Goal: Task Accomplishment & Management: Manage account settings

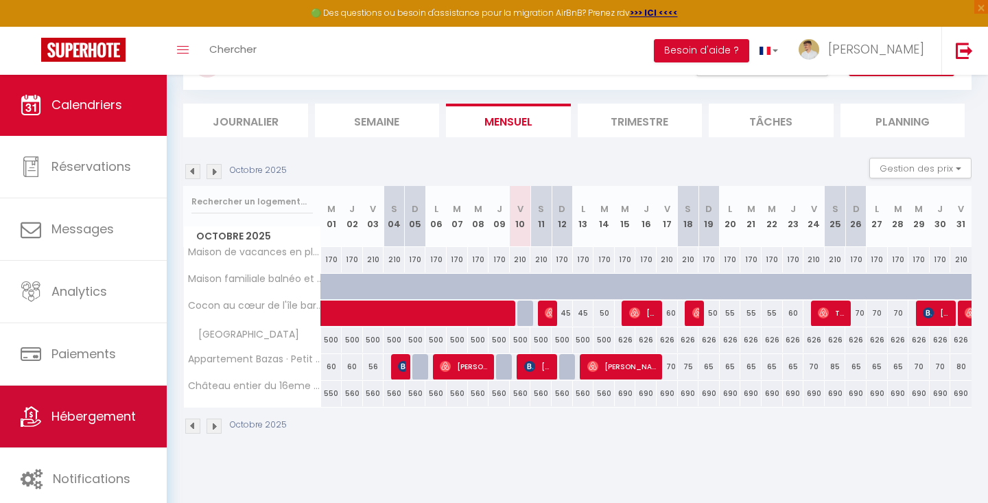
click at [54, 408] on span "Hébergement" at bounding box center [93, 416] width 84 height 17
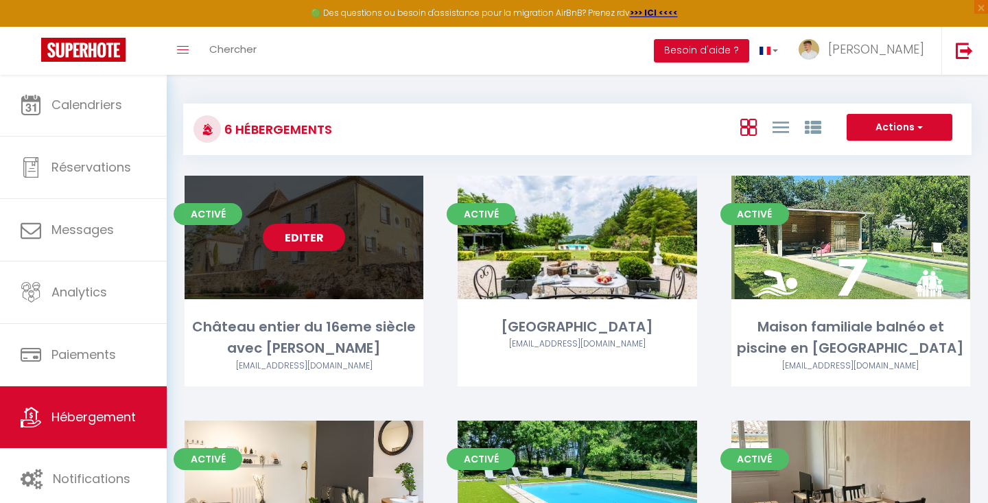
click at [297, 242] on link "Editer" at bounding box center [304, 237] width 82 height 27
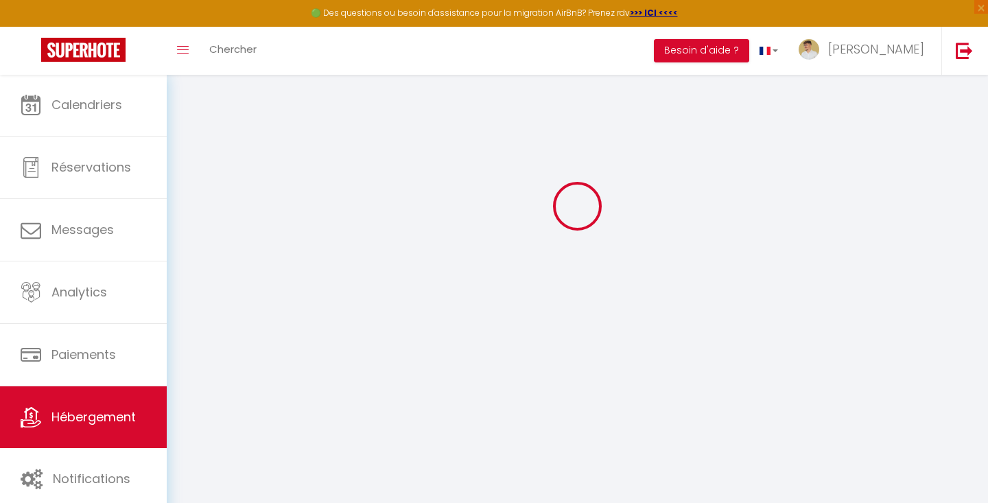
type input "Château entier du 16eme siècle avec [PERSON_NAME]"
type input "[PERSON_NAME]"
select select "unique_homes"
select select "11"
select select "6"
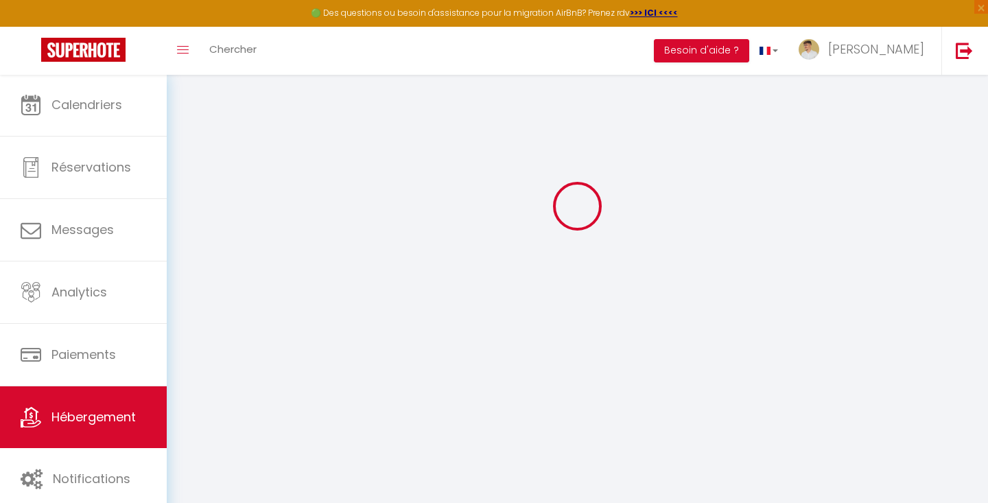
select select "6"
type input "700"
type input "300"
type input "1000"
select select
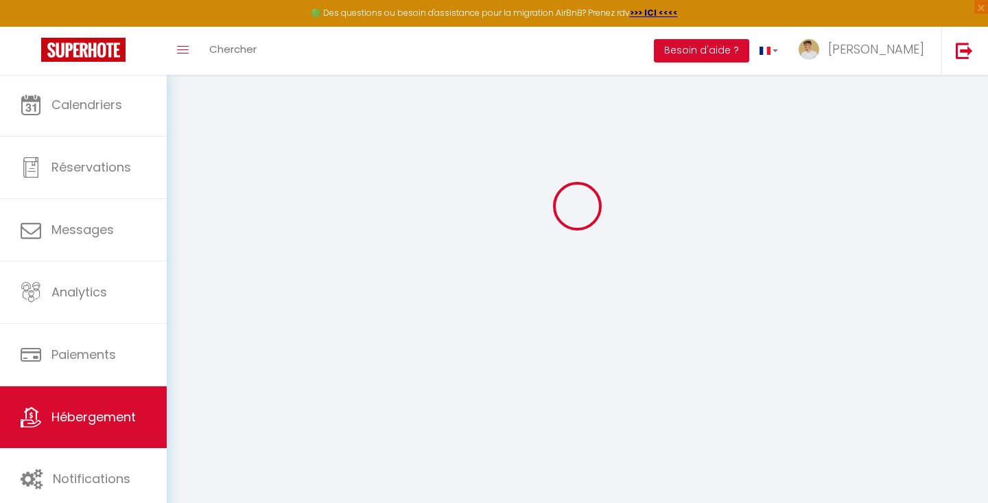
select select
type input "[STREET_ADDRESS]"
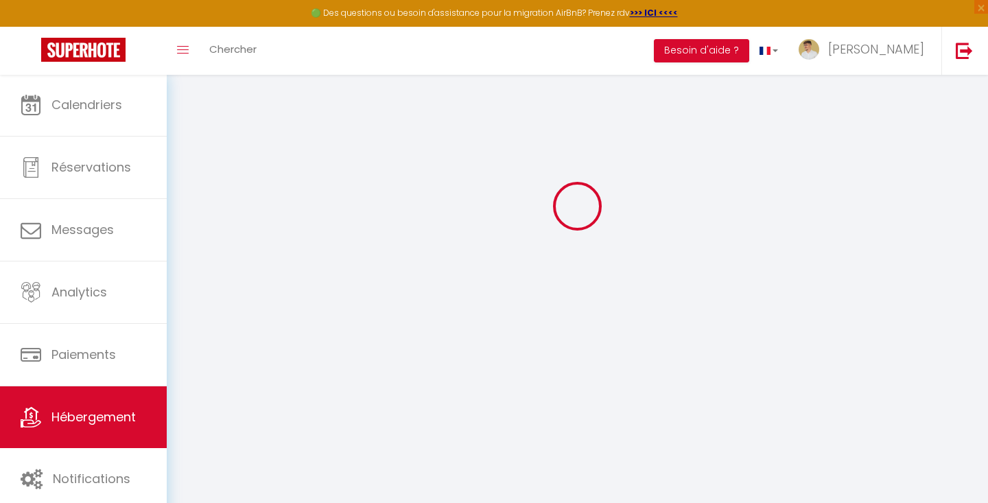
type input "47400"
type input "Gontaud-de-Nogaret"
type input "[EMAIL_ADDRESS][DOMAIN_NAME]"
select select "15891"
checkbox input "false"
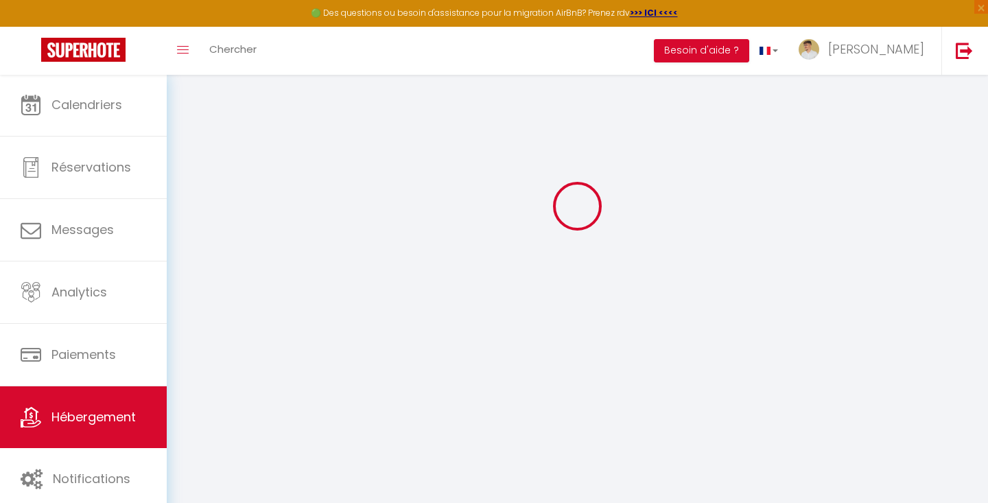
checkbox input "false"
type input "17"
type input "0"
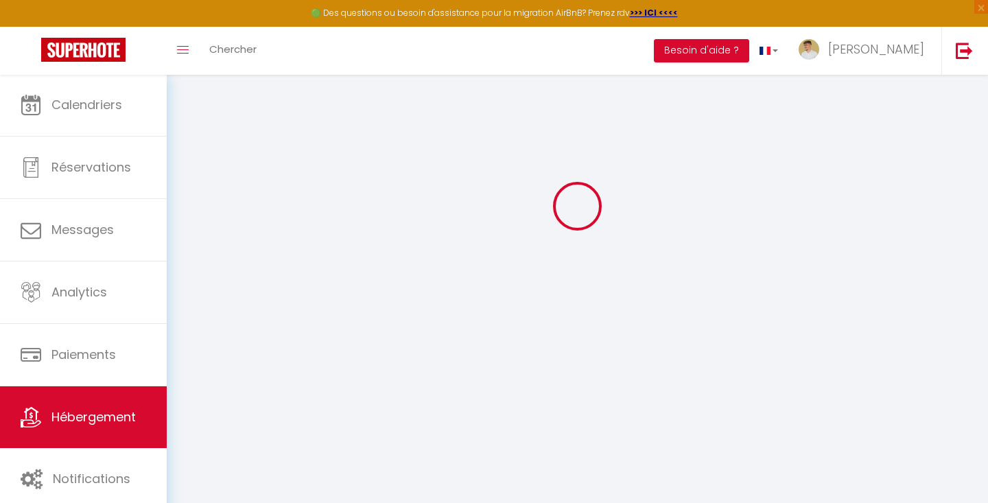
type input "0"
select select
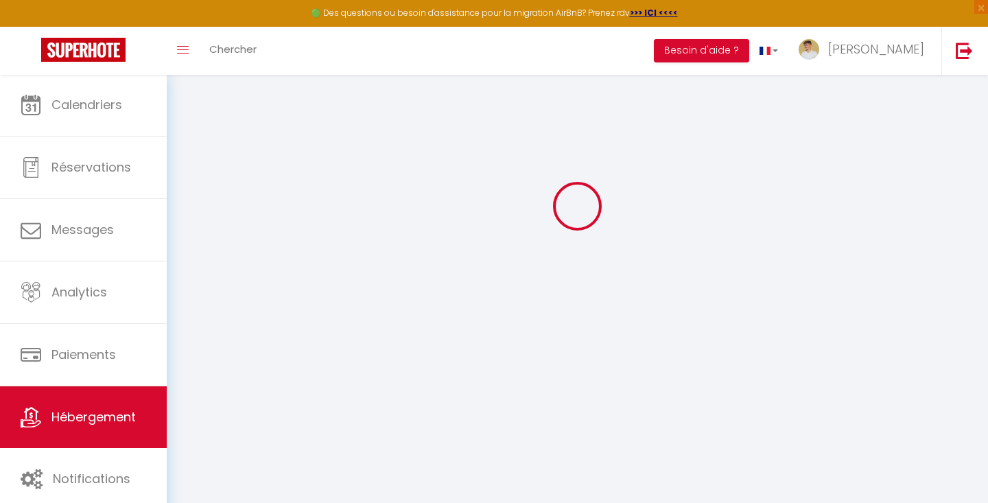
select select
checkbox input "false"
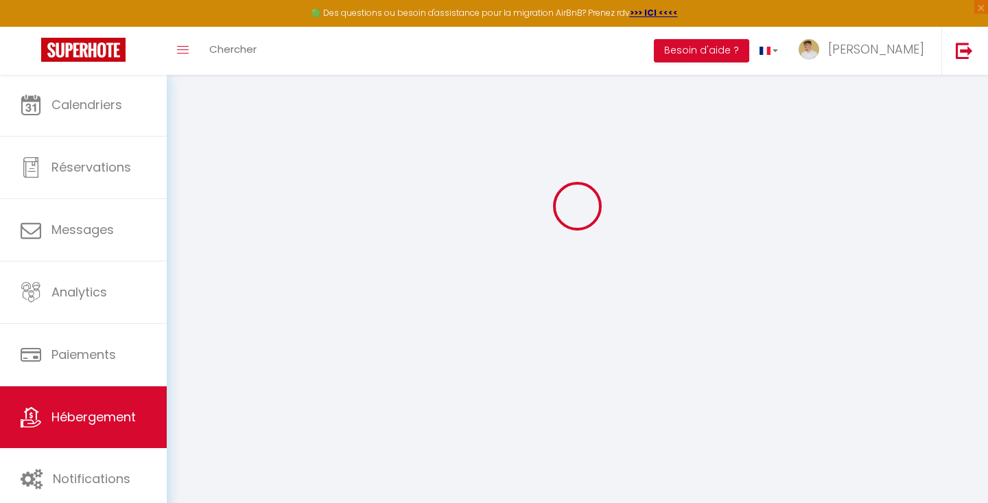
checkbox input "false"
select select
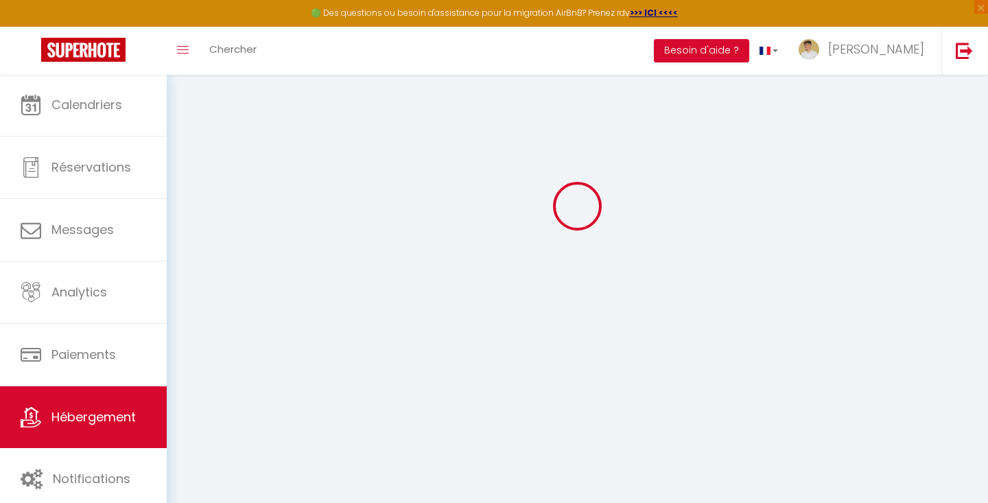
select select
checkbox input "false"
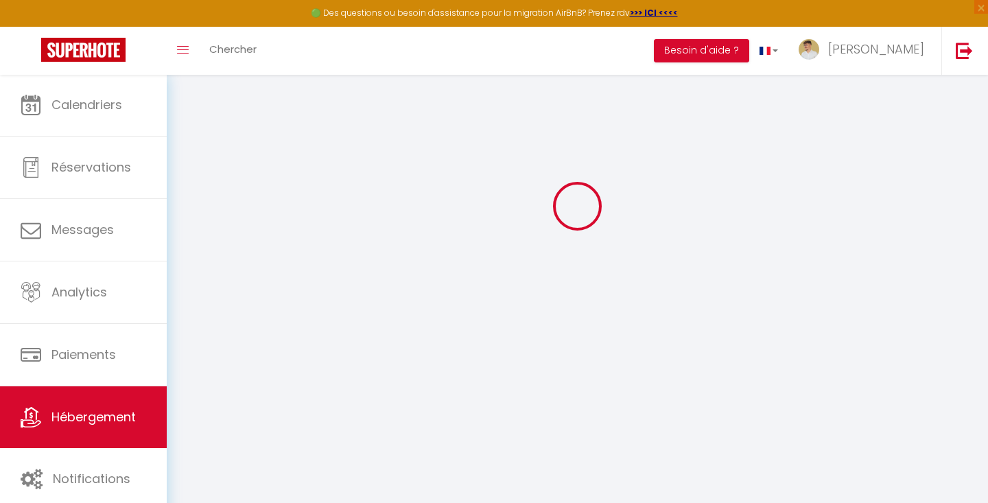
checkbox input "false"
select select "castle"
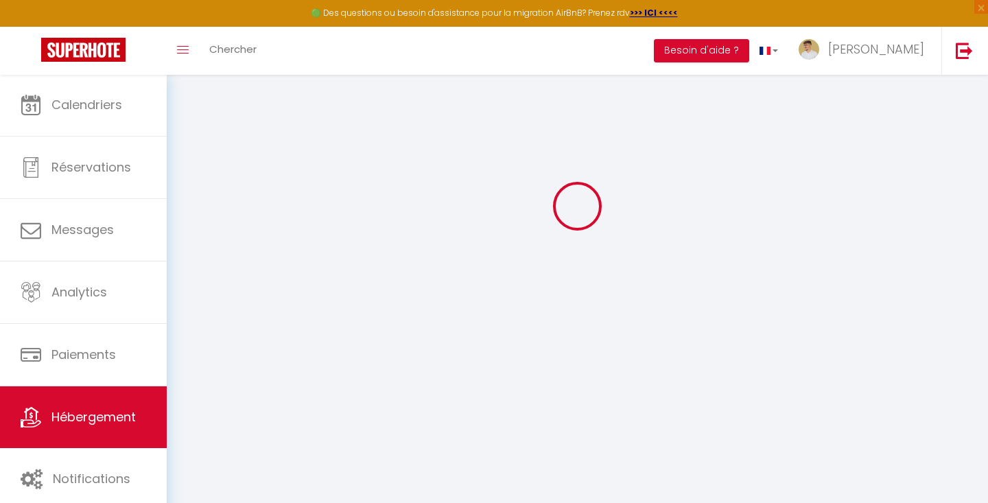
select select "16:00"
select select "20:00"
select select "11:00"
select select "30"
select select "120"
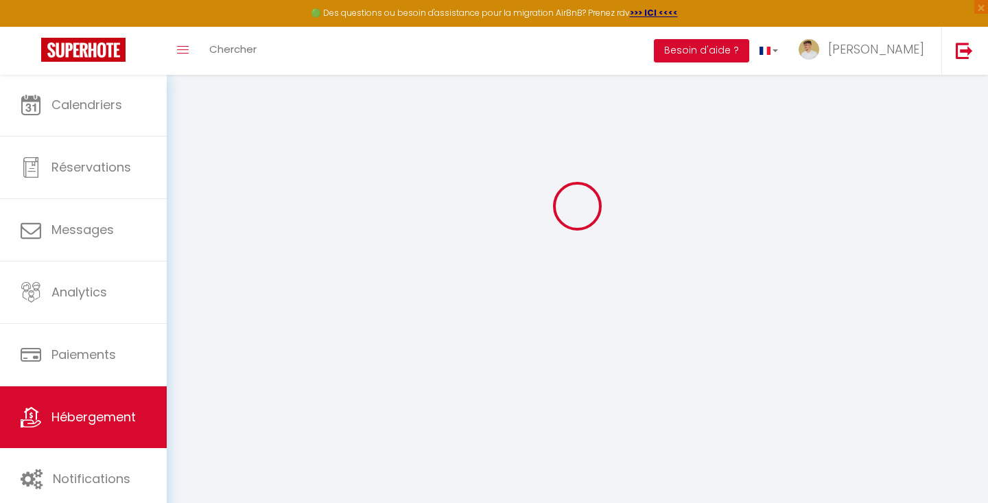
select select "41600"
checkbox input "false"
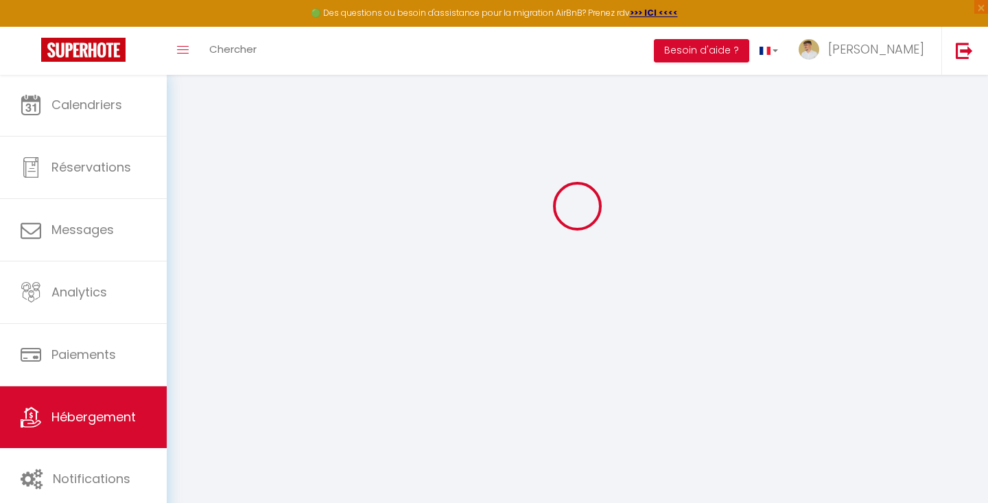
checkbox input "false"
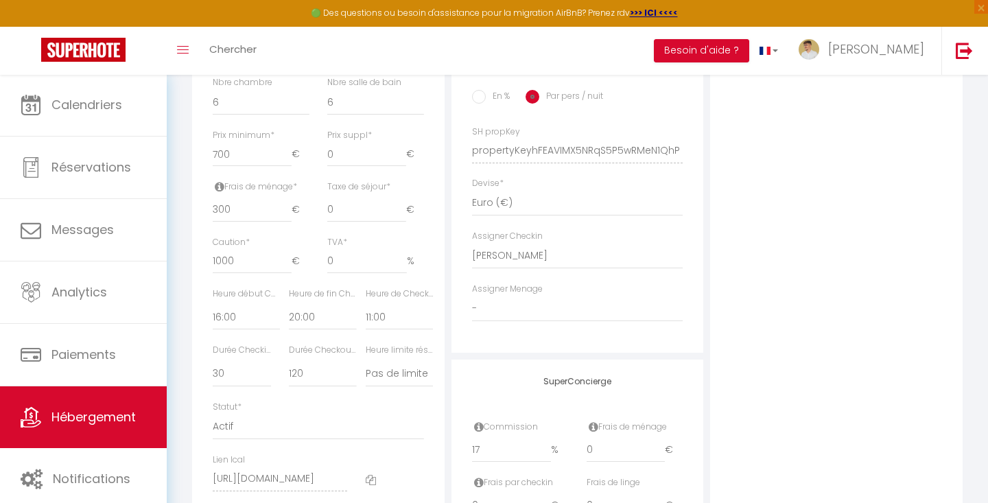
scroll to position [574, 0]
select select "12:00"
checkbox input "false"
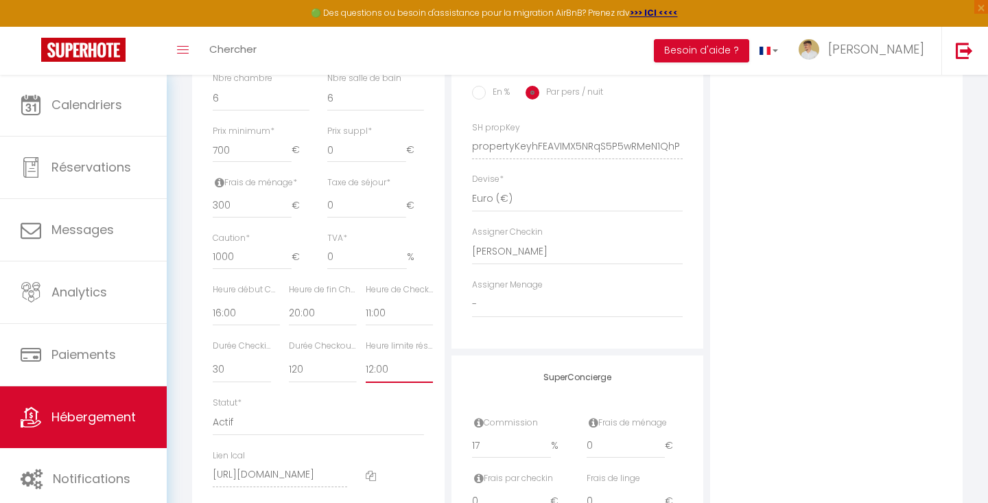
checkbox input "false"
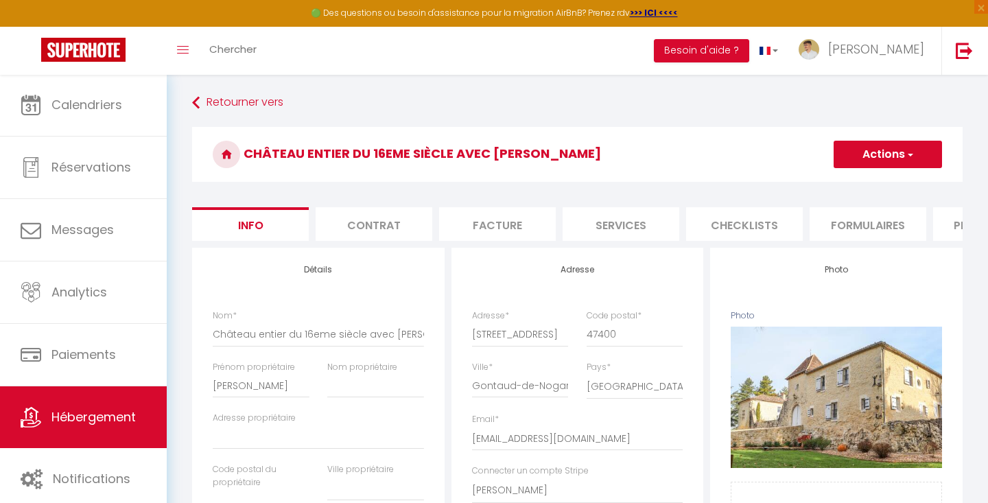
scroll to position [0, 0]
click at [847, 152] on button "Actions" at bounding box center [888, 154] width 108 height 27
click at [846, 188] on input "Enregistrer" at bounding box center [834, 185] width 51 height 14
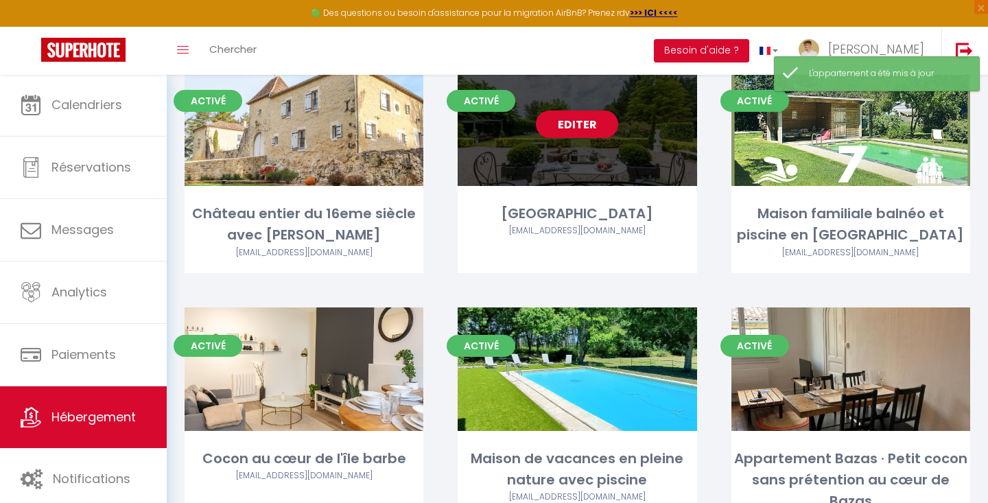
scroll to position [23, 0]
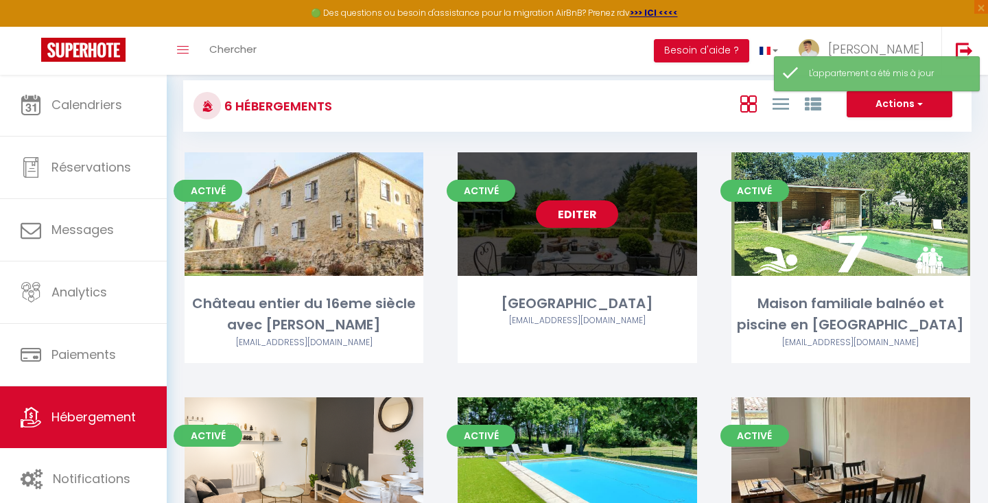
click at [548, 209] on link "Editer" at bounding box center [577, 213] width 82 height 27
click at [583, 218] on link "Editer" at bounding box center [577, 213] width 82 height 27
select select "3"
select select "2"
select select "1"
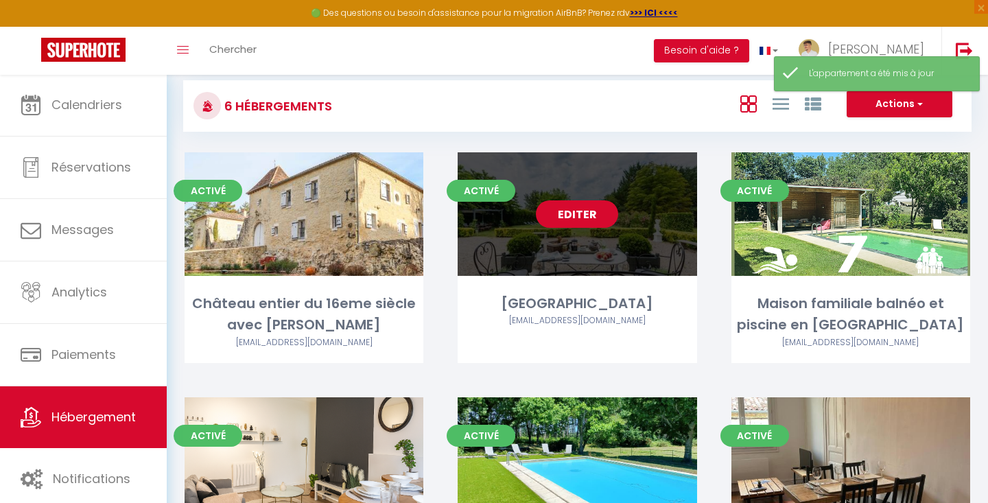
select select "1"
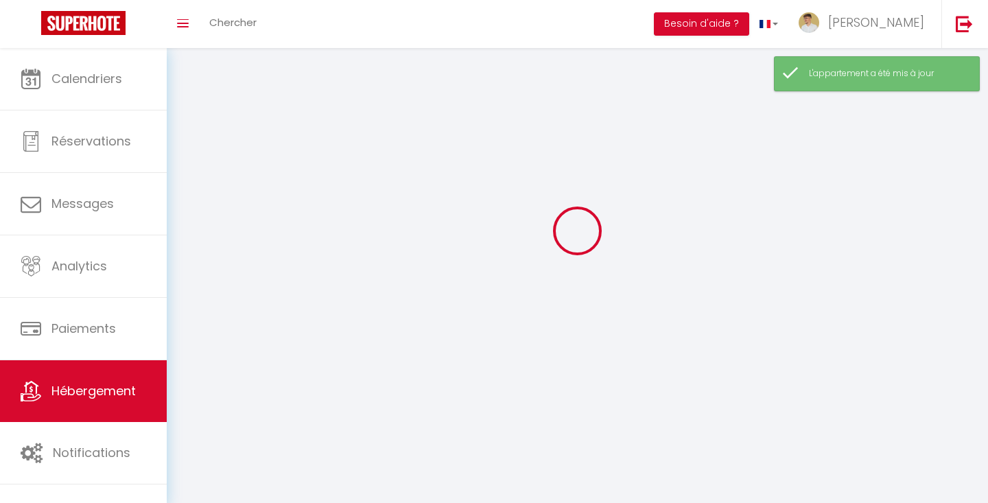
select select
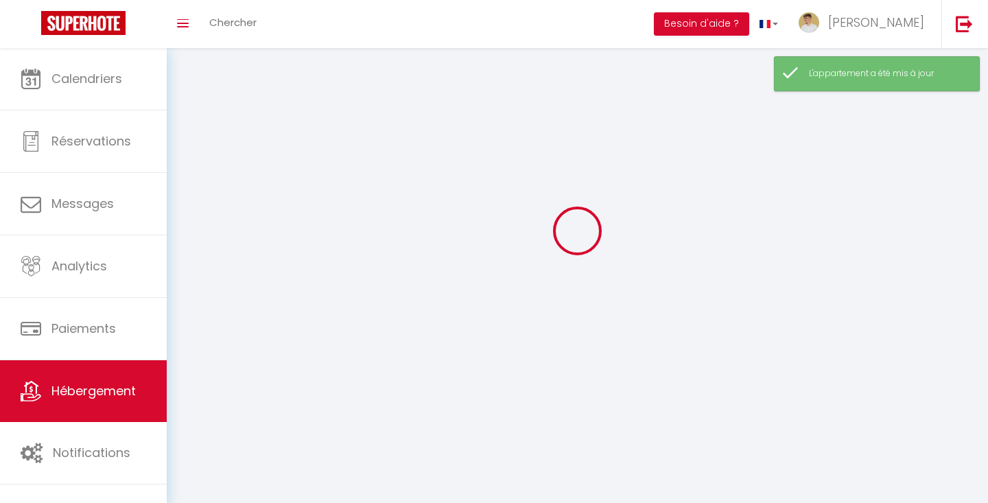
checkbox input "false"
select select
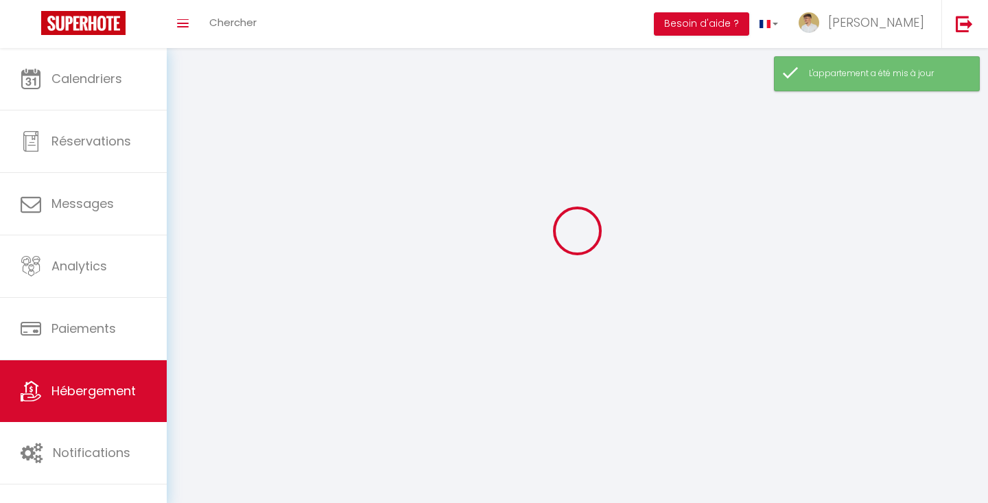
select select
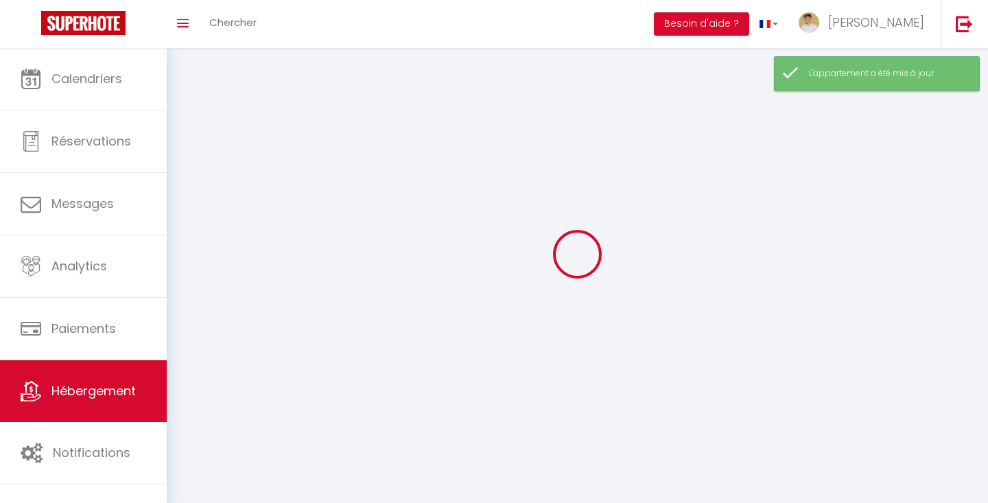
select select
checkbox input "false"
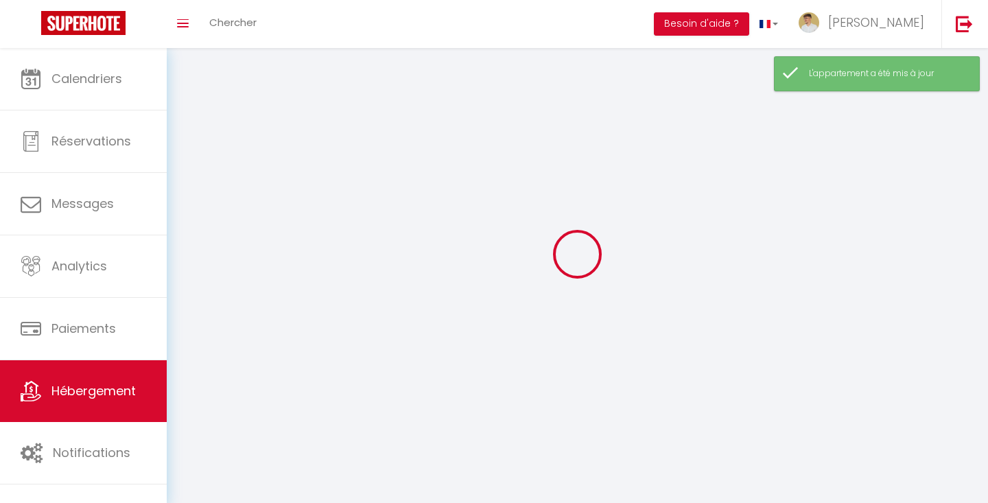
select select
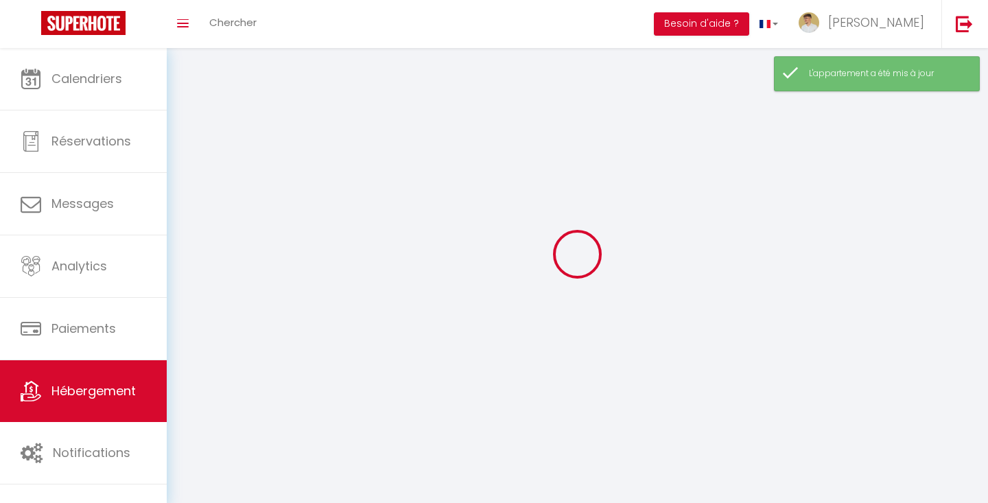
select select
checkbox input "false"
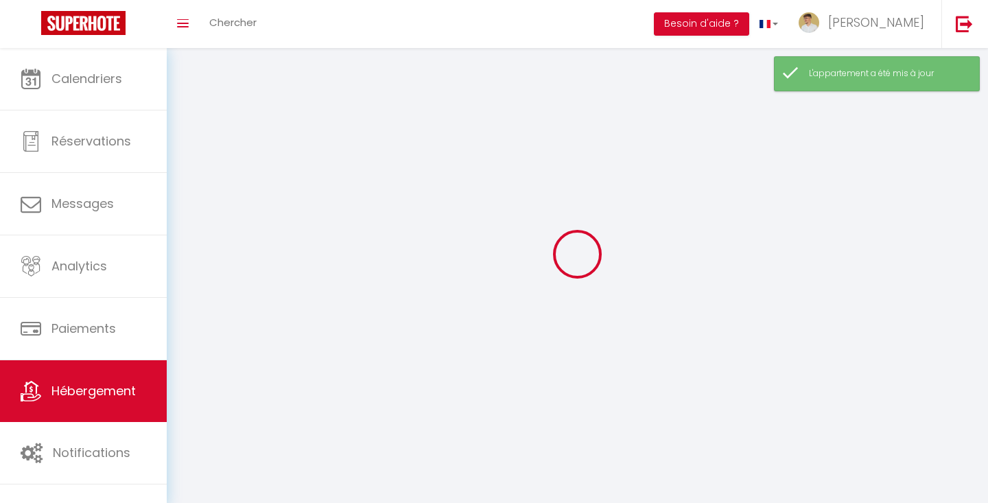
checkbox input "false"
select select
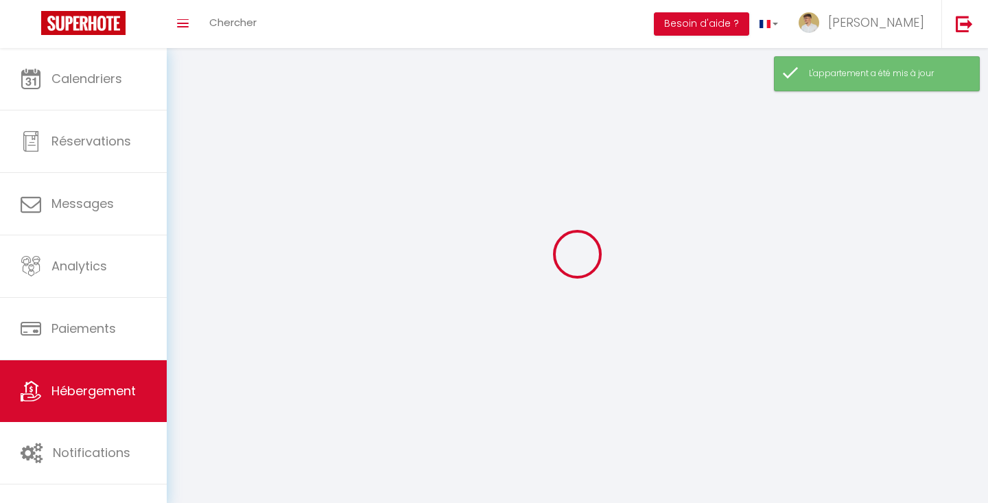
select select
checkbox input "false"
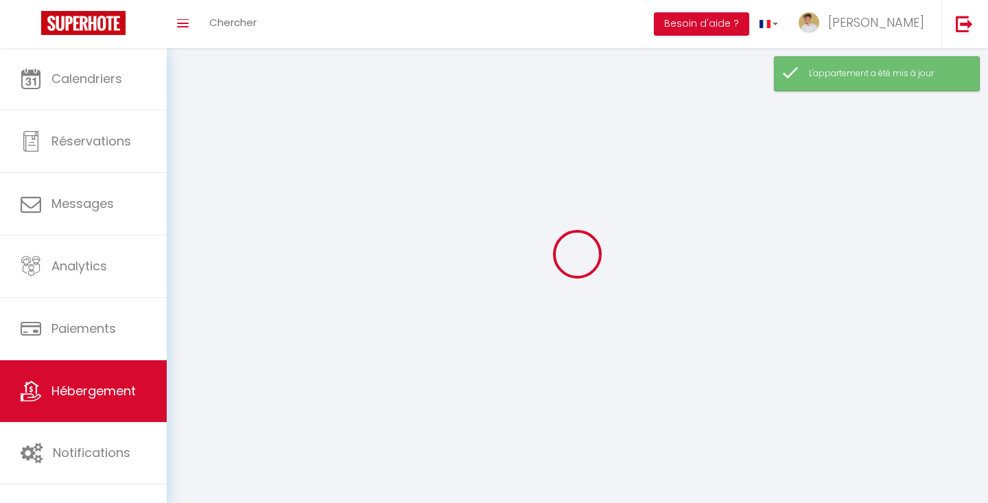
checkbox input "false"
select select
select select "1"
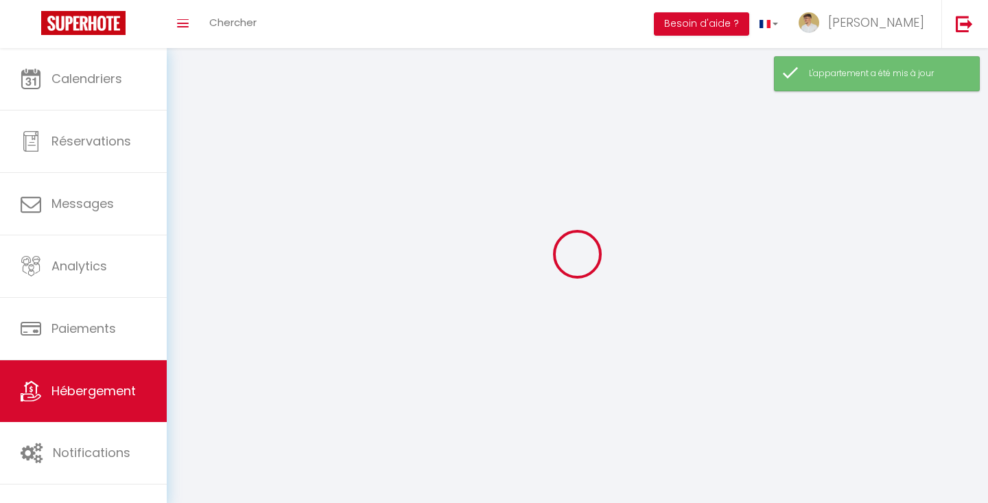
select select
select select "28"
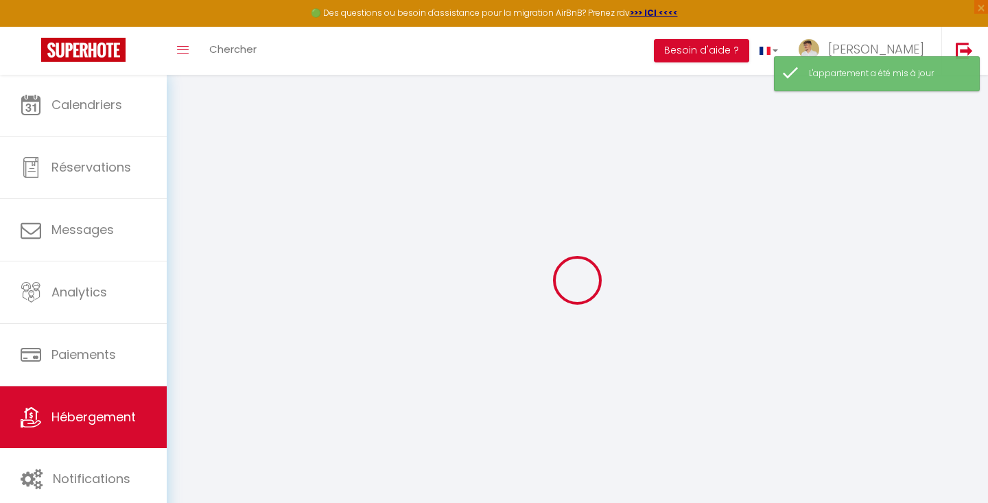
select select
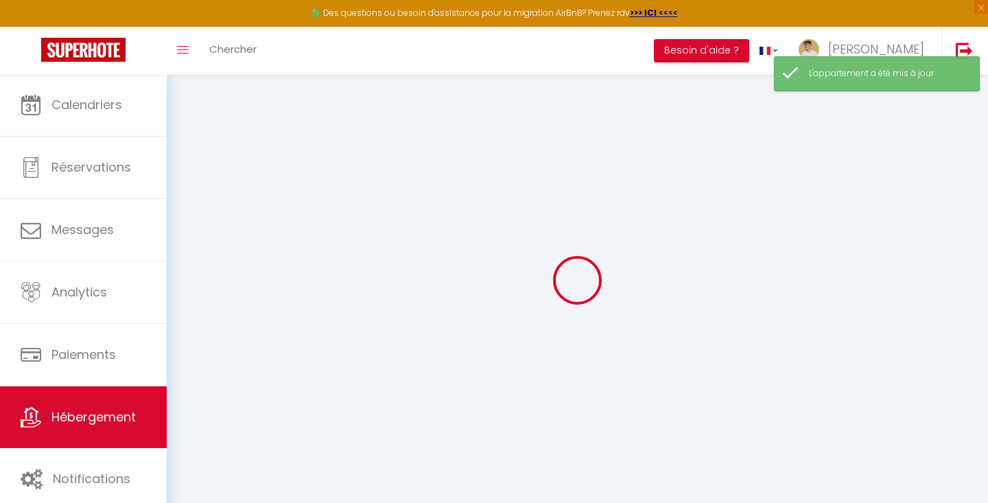
select select
checkbox input "false"
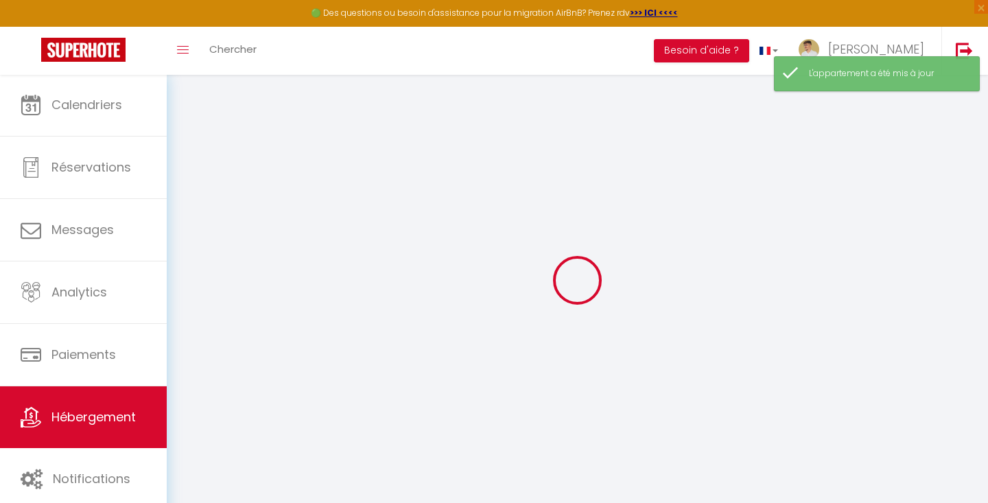
select select
type input "[GEOGRAPHIC_DATA]"
type input "[PERSON_NAME]"
select select "unique_homes"
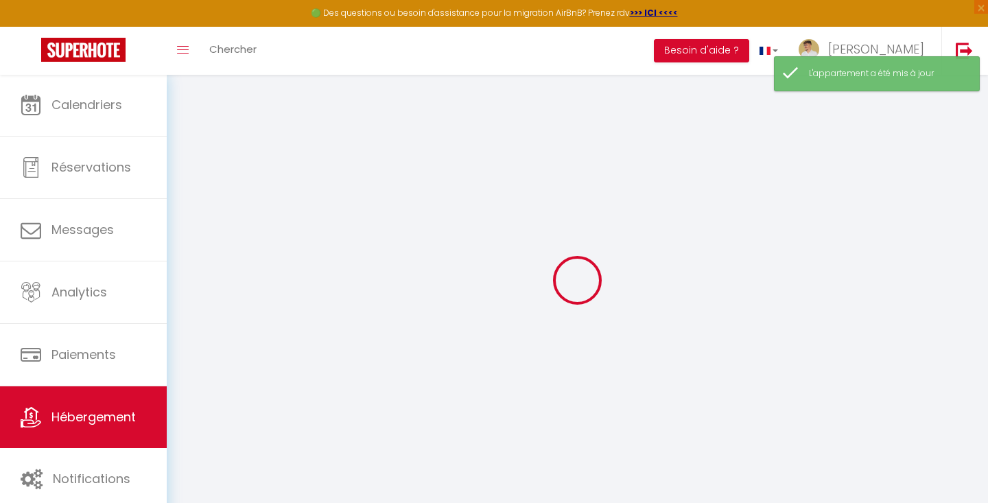
select select "10"
select select "5"
select select "4"
type input "550"
type input "280"
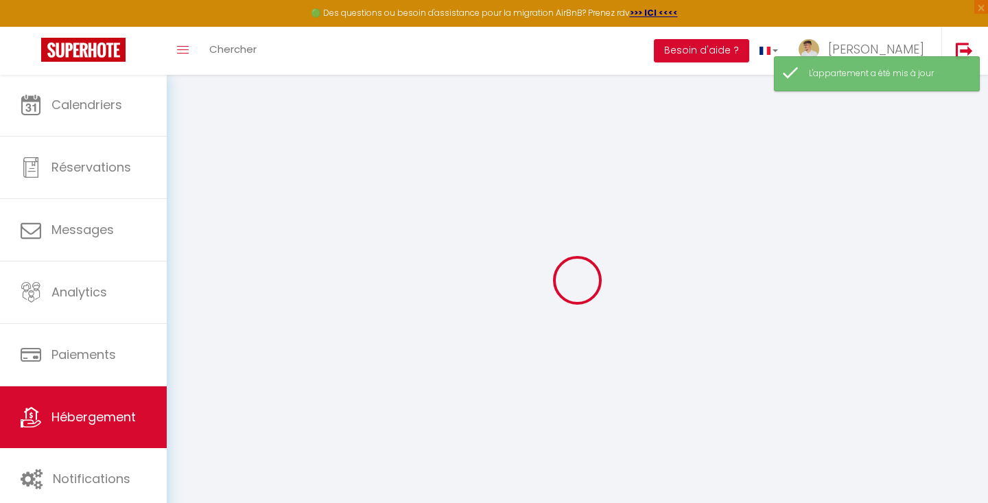
type input "1000"
select select
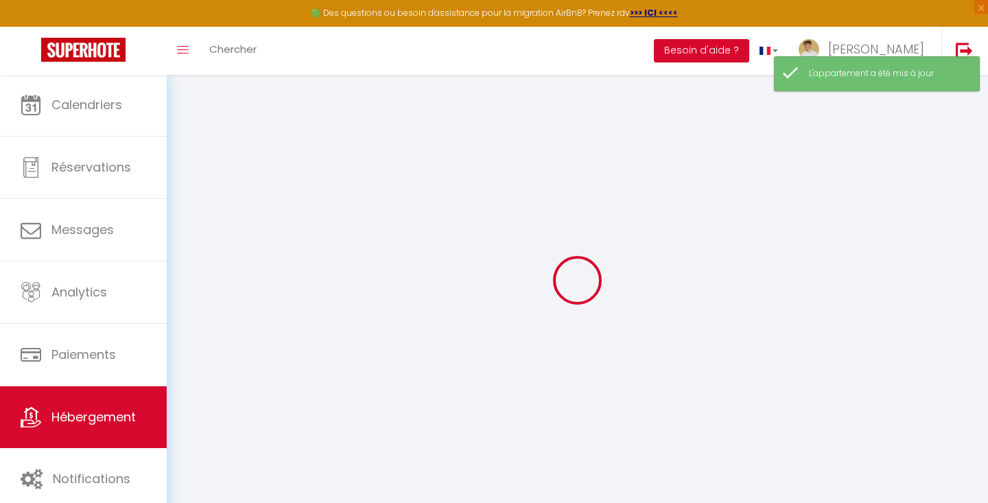
select select
type input "[STREET_ADDRESS]"
type input "47350"
type input "Seyches"
type input "[EMAIL_ADDRESS][DOMAIN_NAME]"
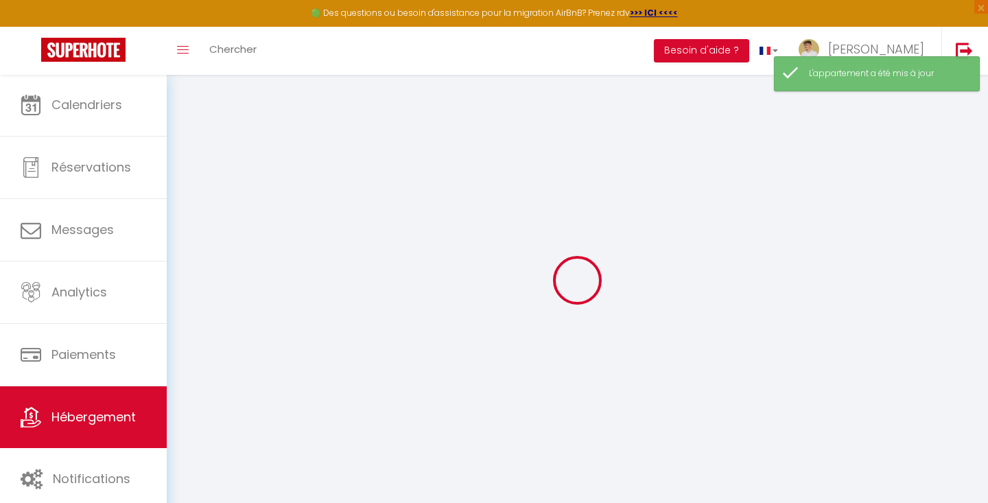
select select
checkbox input "true"
checkbox input "false"
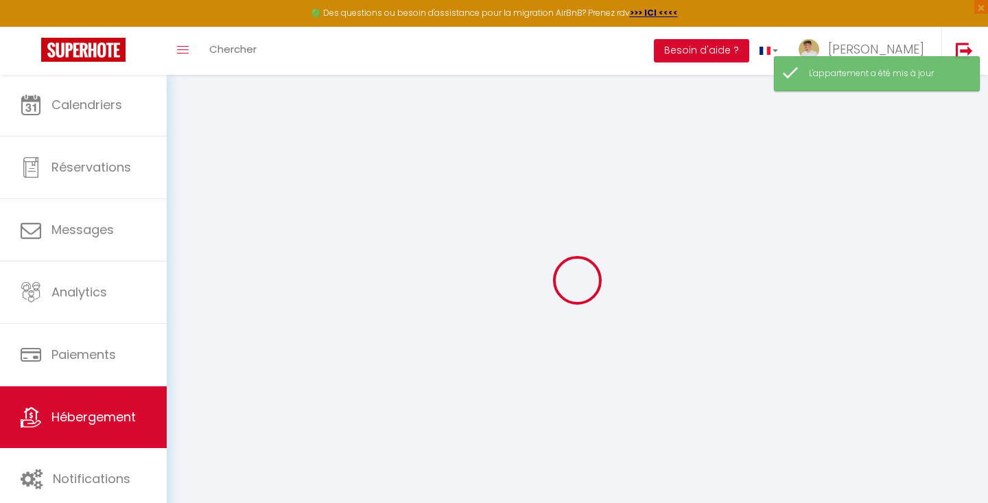
type input "17"
type input "280"
type input "0"
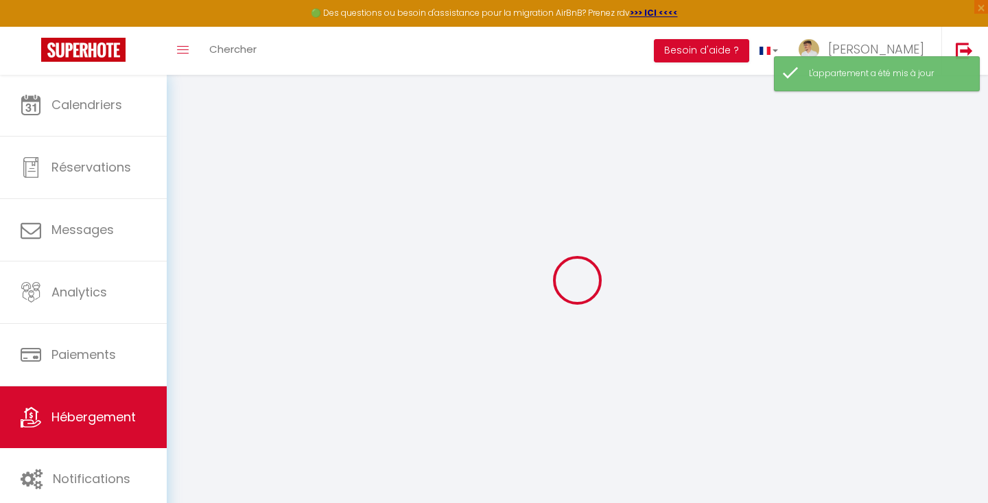
select select
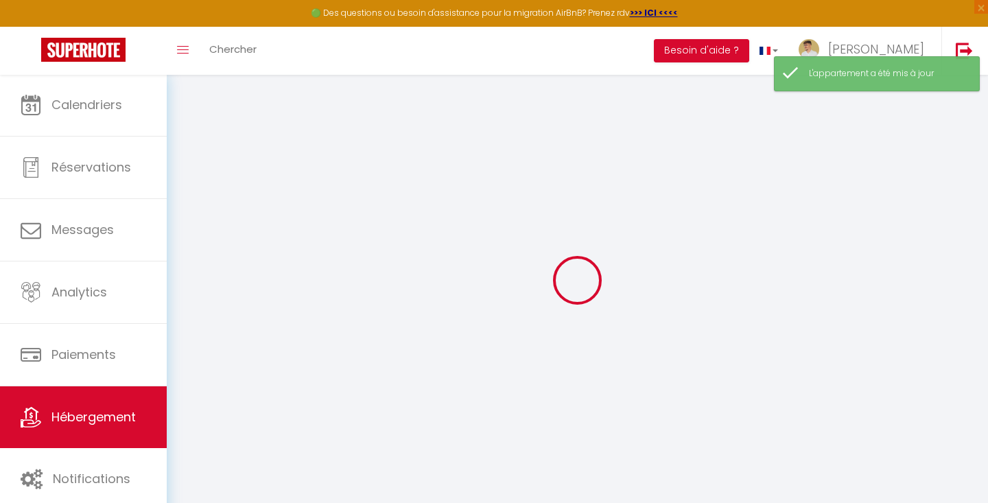
select select
checkbox input "true"
checkbox input "false"
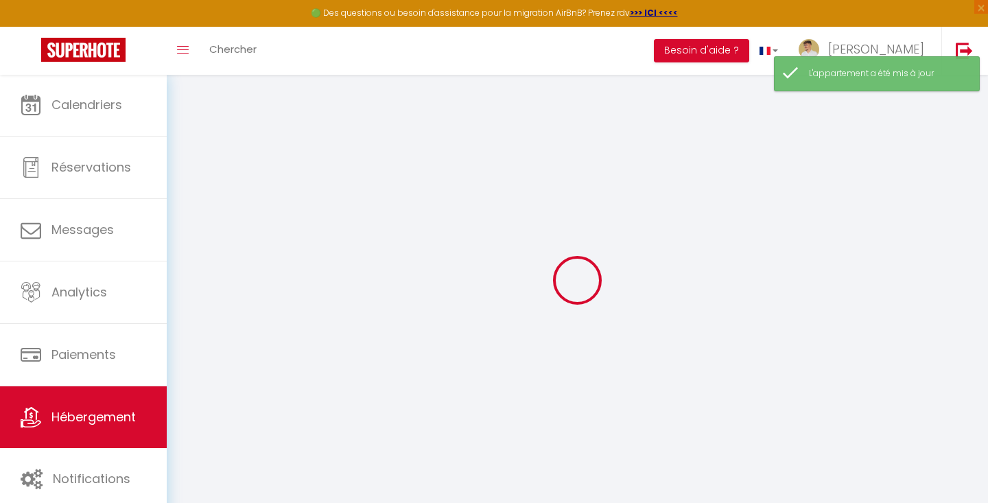
select select
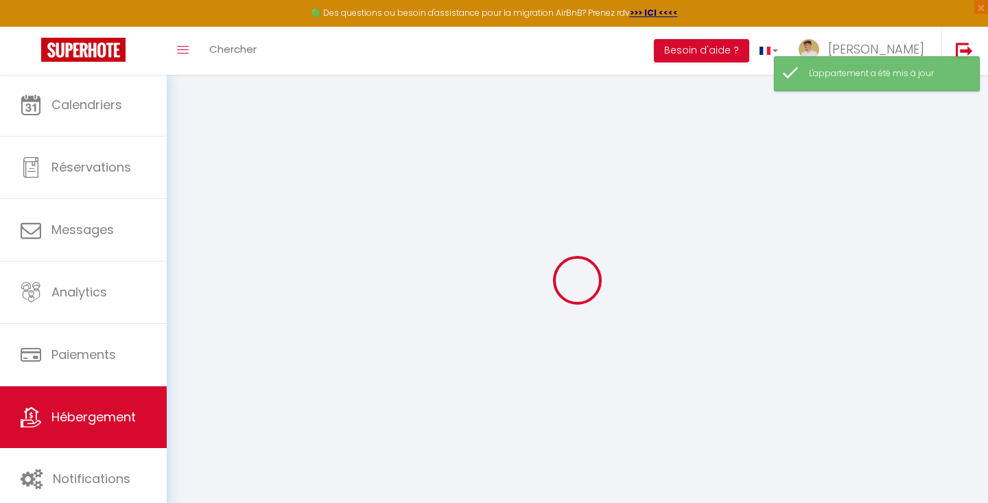
select select
checkbox input "true"
checkbox input "false"
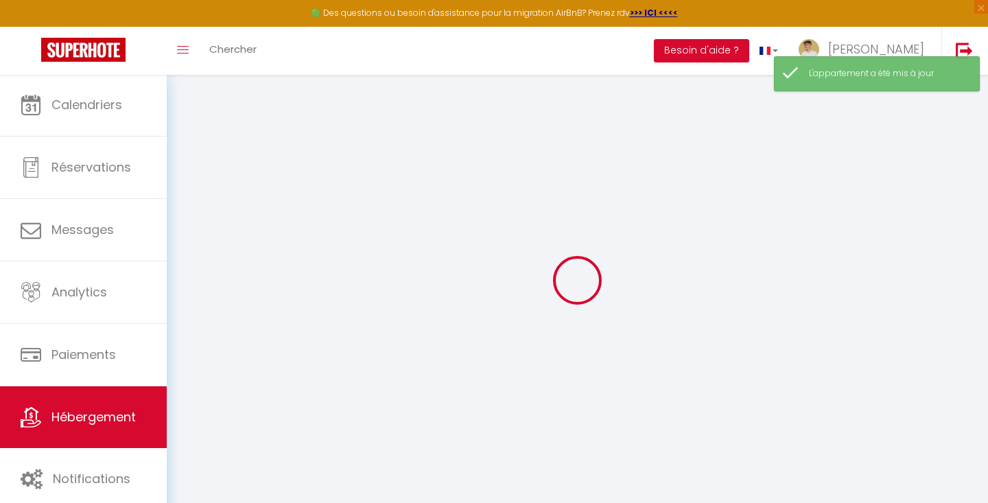
select select
checkbox input "true"
checkbox input "false"
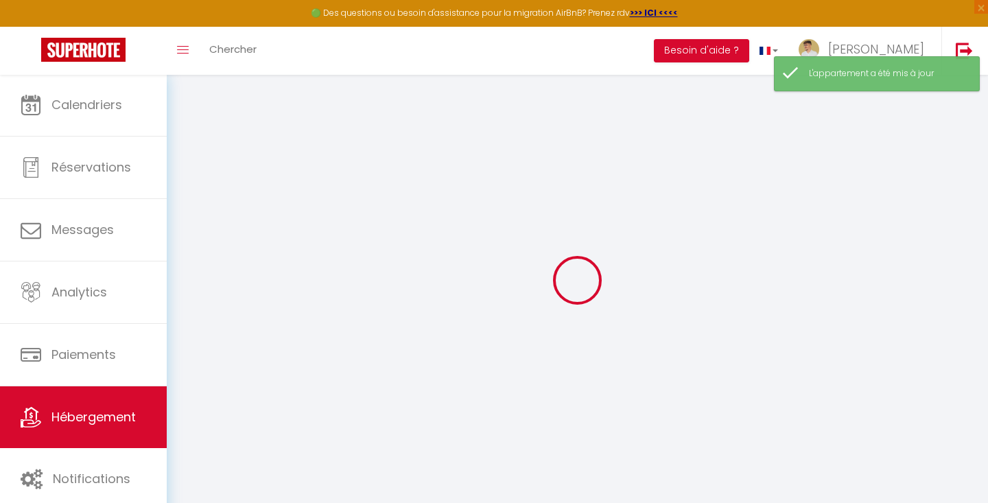
select select
checkbox input "true"
checkbox input "false"
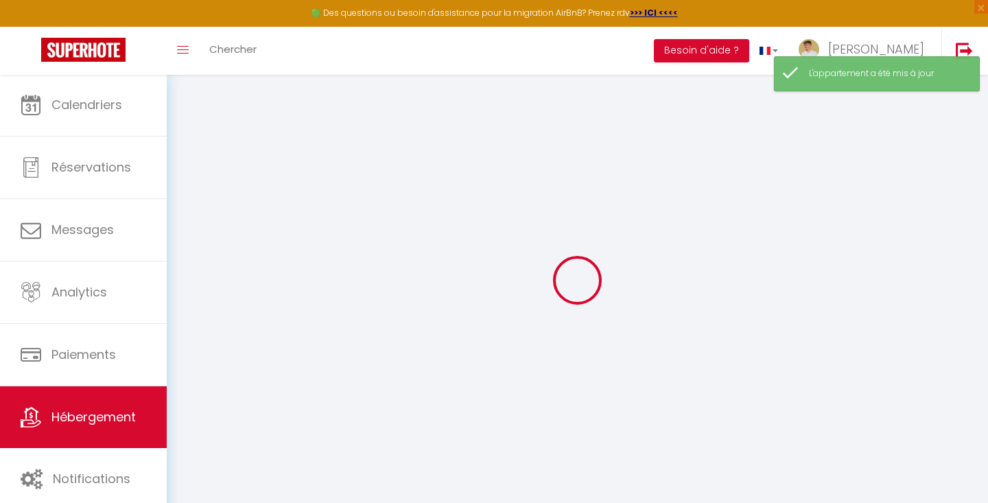
select select "15:00"
select select "23:45"
select select "12:00"
select select "30"
select select "120"
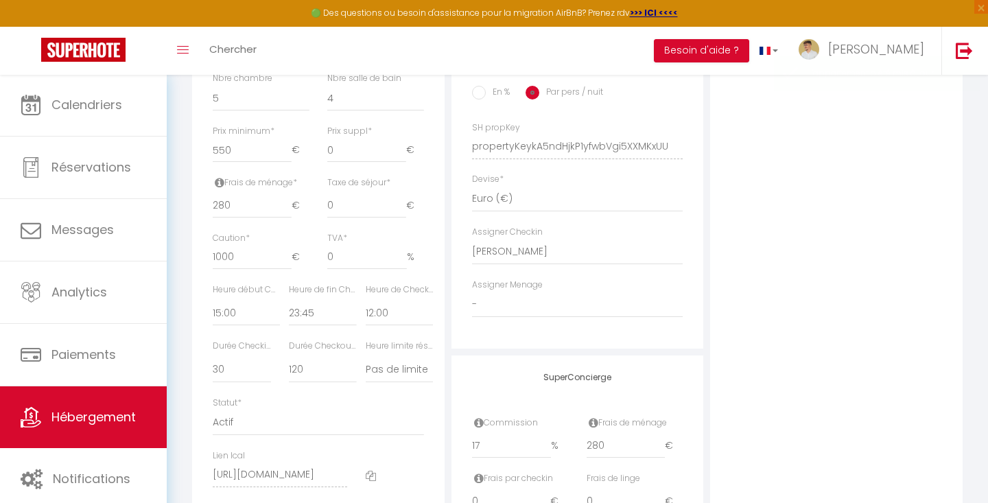
scroll to position [590, 0]
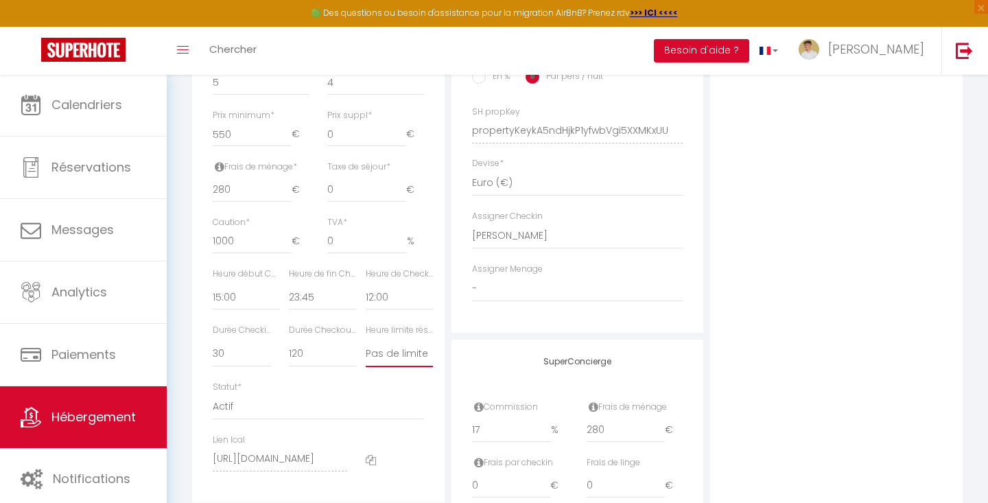
select select "13:00"
select select
checkbox input "true"
checkbox input "false"
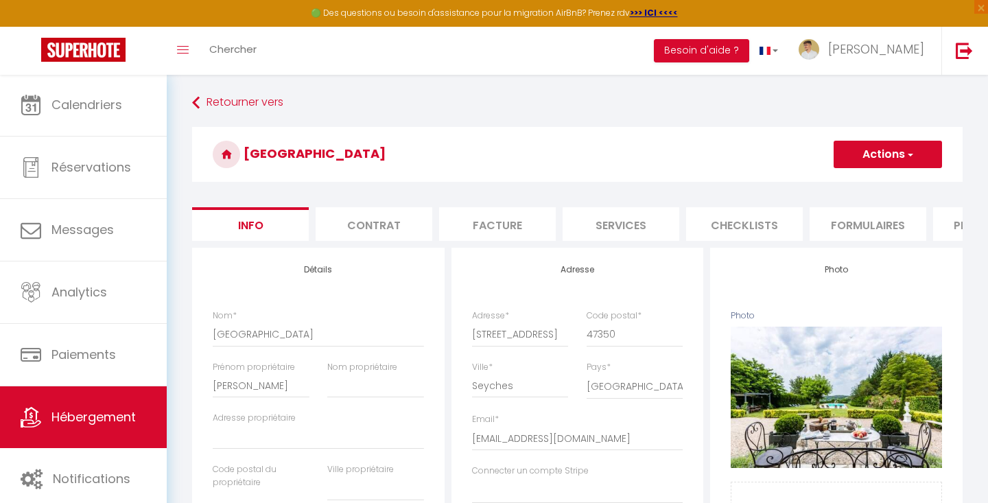
scroll to position [0, 0]
click at [875, 150] on button "Actions" at bounding box center [888, 154] width 108 height 27
click at [855, 176] on link "Enregistrer" at bounding box center [868, 185] width 147 height 18
click at [859, 155] on button "Actions" at bounding box center [888, 154] width 108 height 27
click at [846, 181] on input "Enregistrer" at bounding box center [834, 185] width 51 height 14
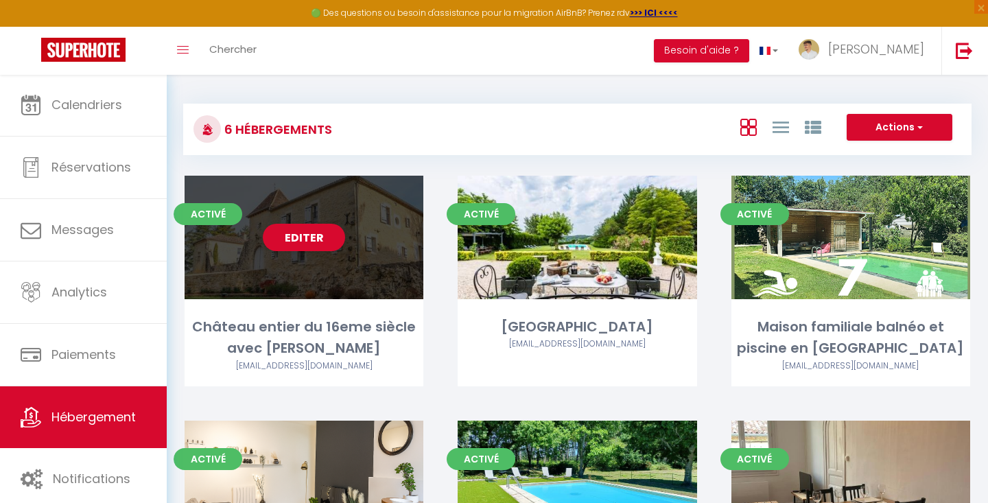
scroll to position [175, 0]
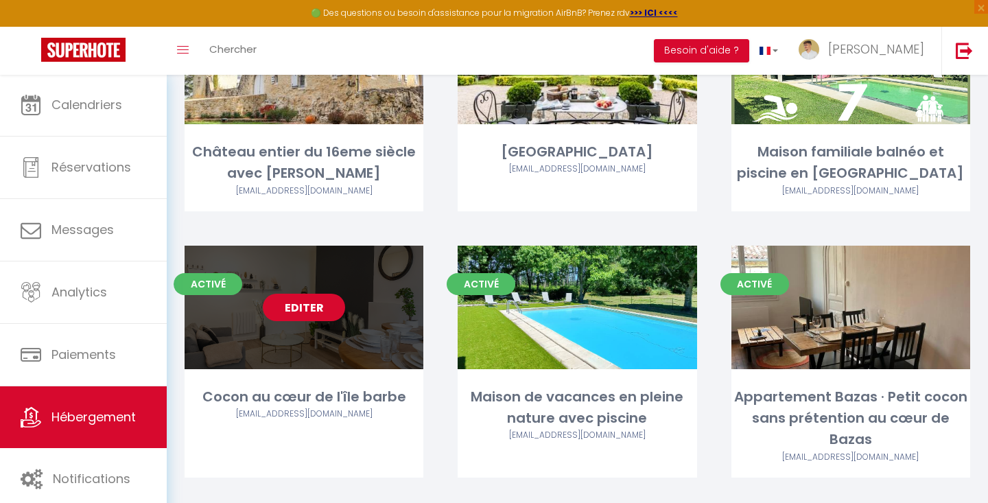
click at [291, 314] on link "Editer" at bounding box center [304, 307] width 82 height 27
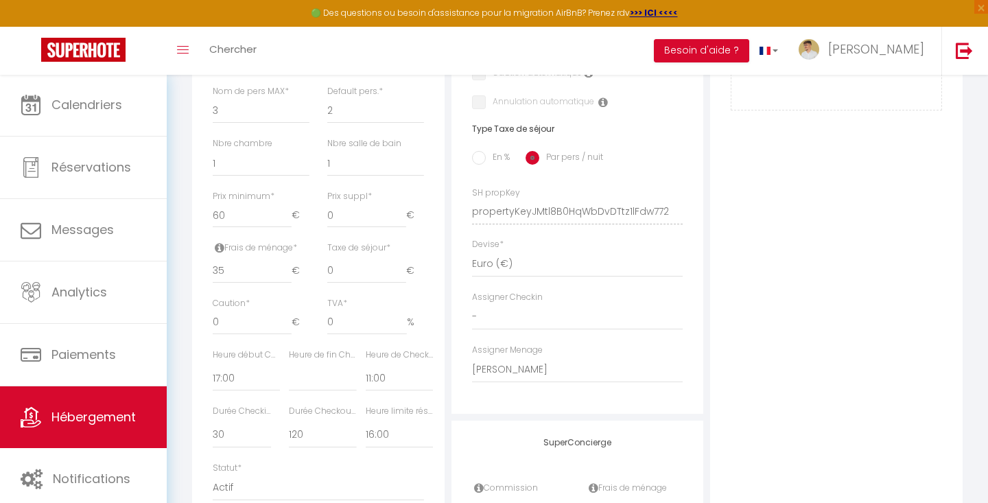
scroll to position [509, 0]
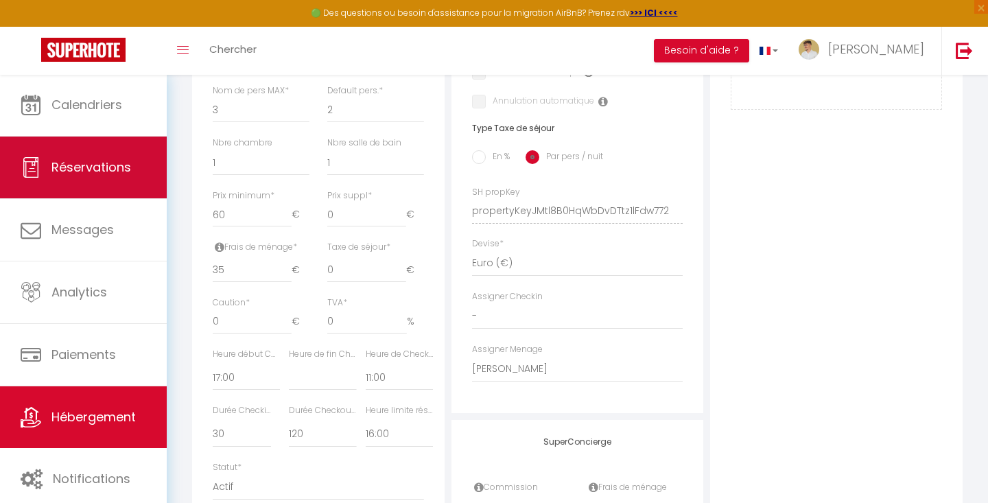
click at [100, 137] on link "Réservations" at bounding box center [83, 168] width 167 height 62
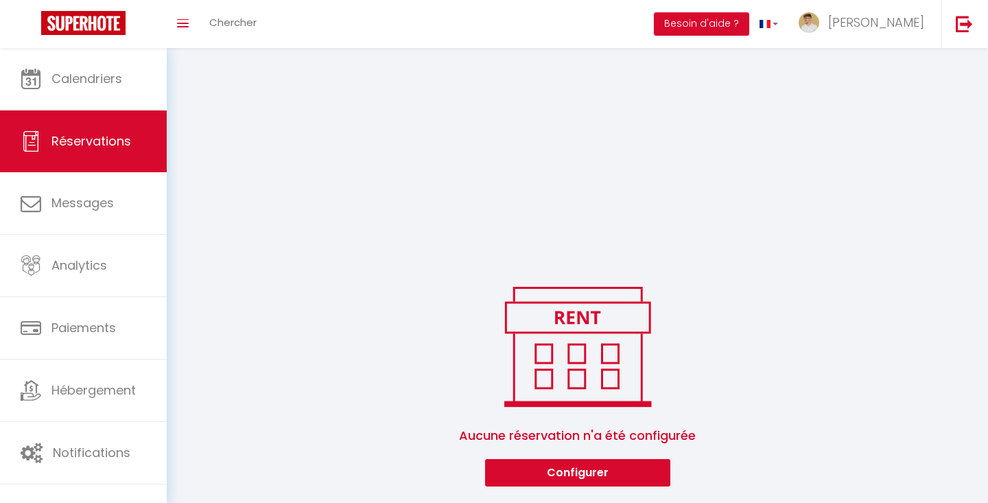
scroll to position [218, 0]
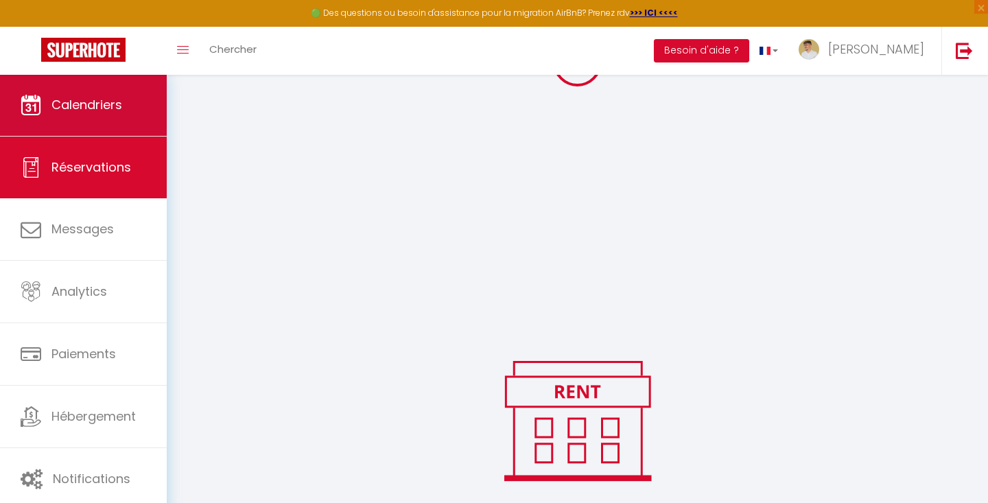
click at [84, 114] on link "Calendriers" at bounding box center [83, 105] width 167 height 62
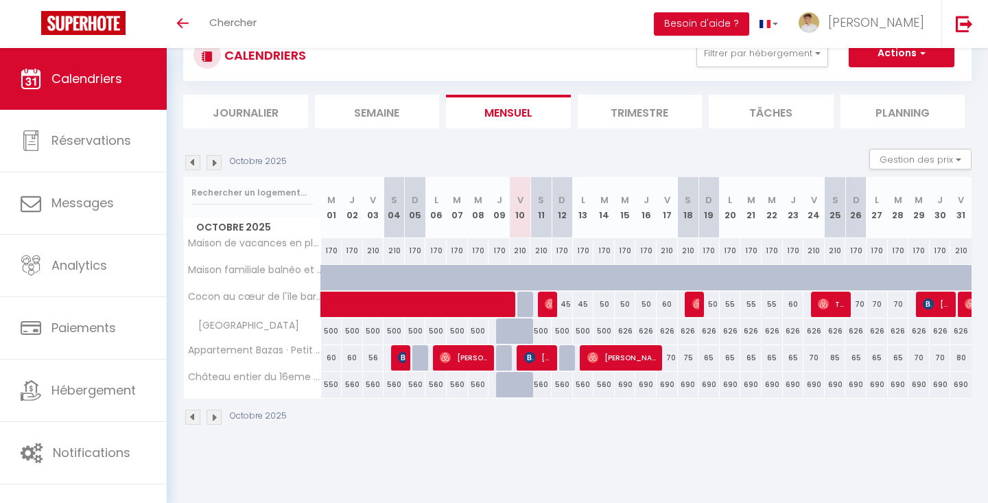
scroll to position [48, 0]
click at [545, 353] on span "[PERSON_NAME]" at bounding box center [538, 358] width 28 height 26
select select "OK"
select select "KO"
select select "0"
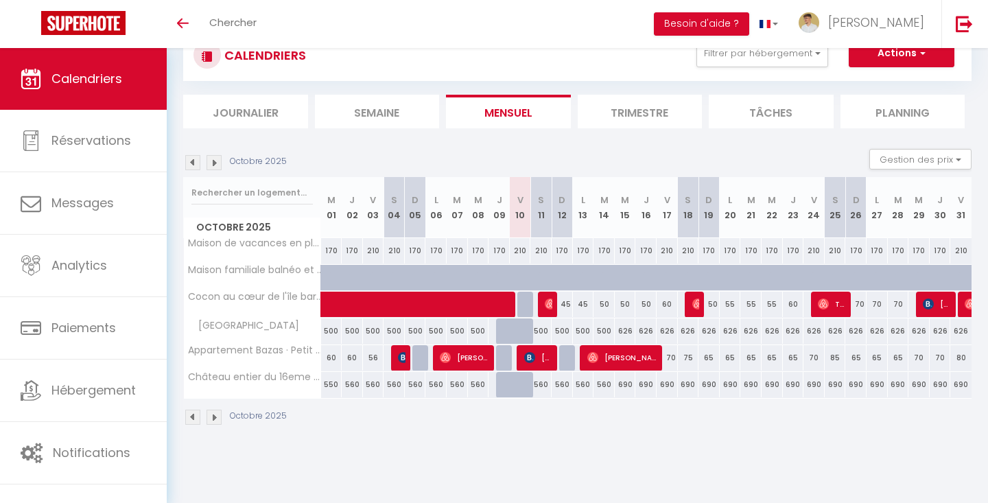
select select "0"
select select "1"
select select
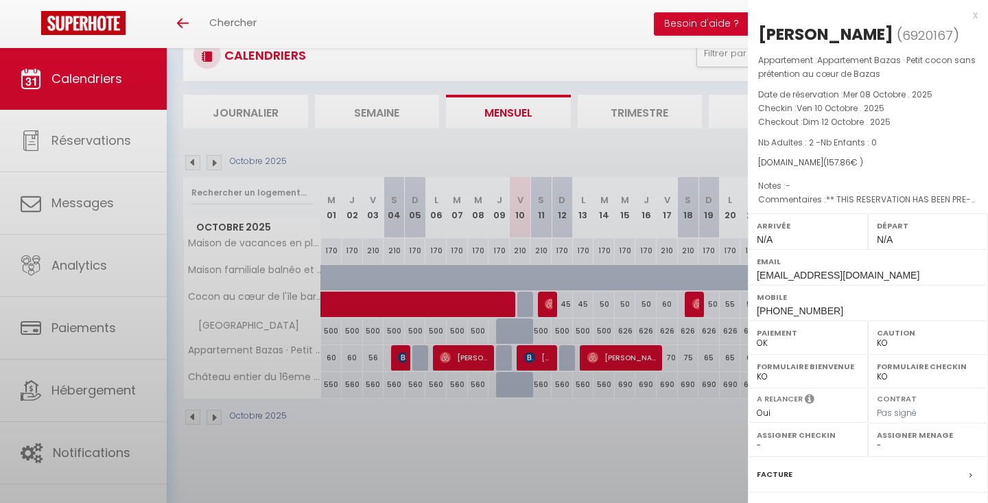
select select "48972"
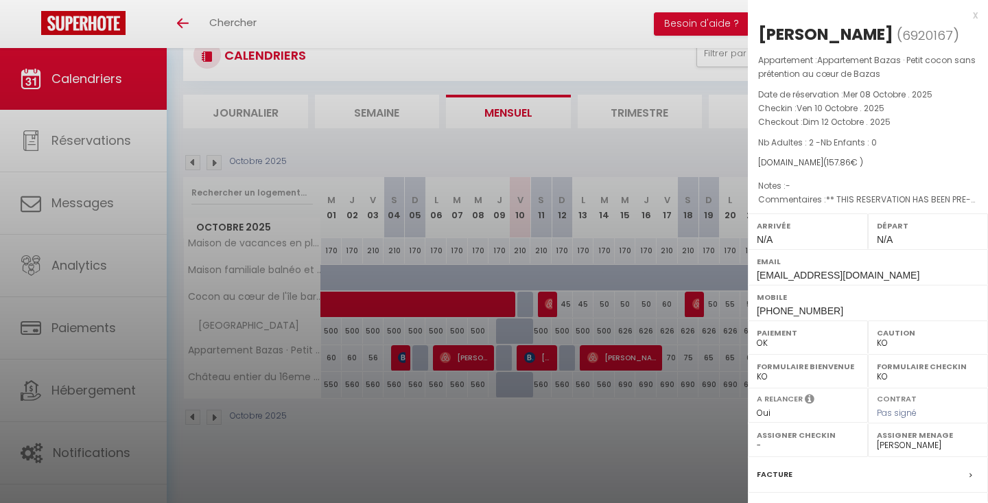
click at [975, 18] on div "x" at bounding box center [863, 15] width 230 height 16
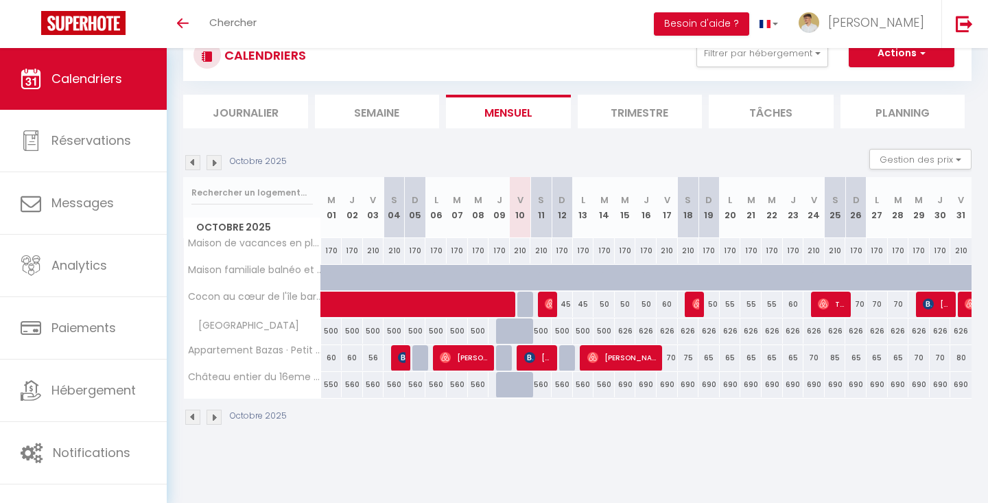
click at [603, 358] on span "[PERSON_NAME]" at bounding box center [623, 358] width 71 height 26
select select "OK"
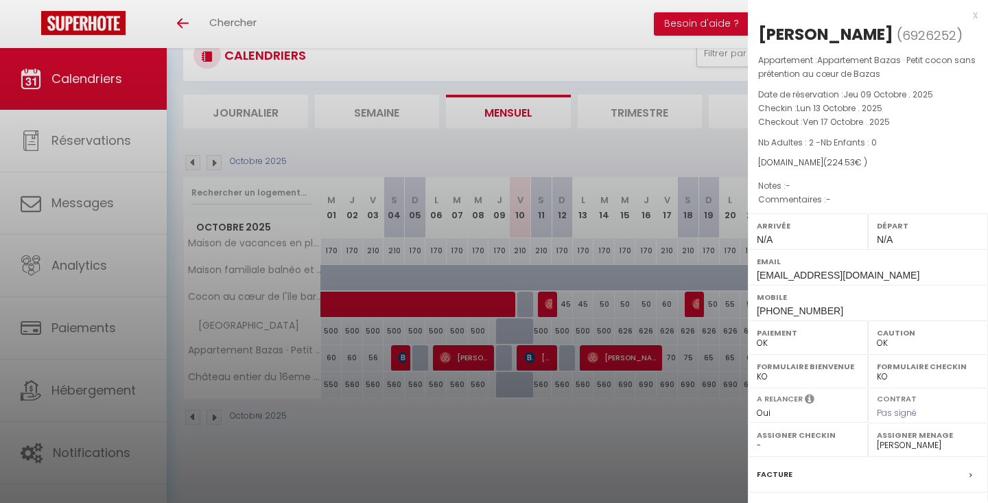
click at [827, 163] on span "224.53" at bounding box center [841, 163] width 28 height 12
click at [901, 100] on p "Date de réservation : Jeu 09 Octobre . 2025" at bounding box center [869, 95] width 220 height 14
click at [976, 10] on div "x" at bounding box center [863, 15] width 230 height 16
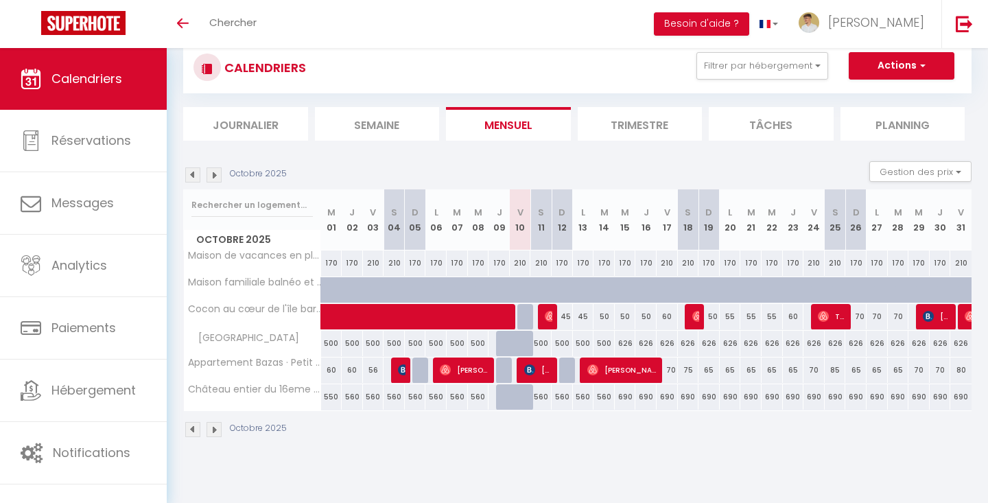
scroll to position [36, 0]
click at [607, 366] on span "[PERSON_NAME]" at bounding box center [623, 370] width 71 height 26
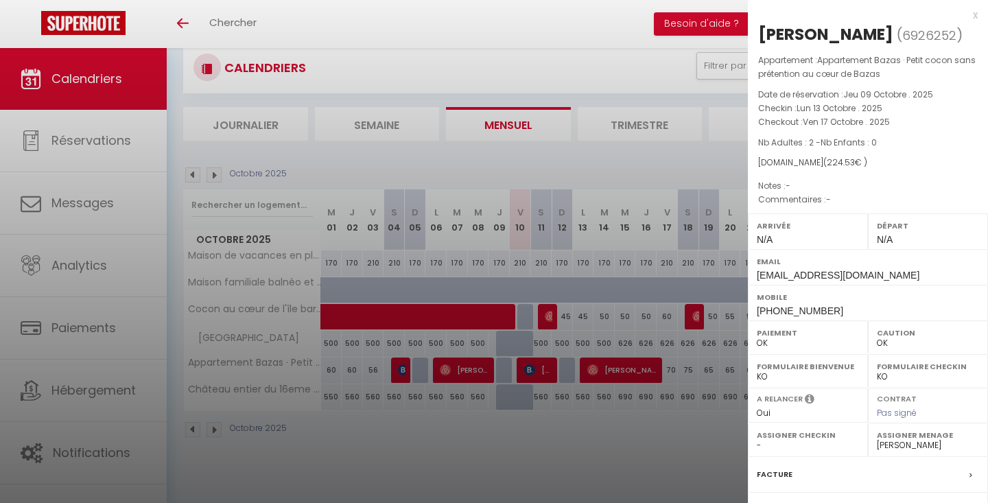
click at [973, 18] on div "x" at bounding box center [863, 15] width 230 height 16
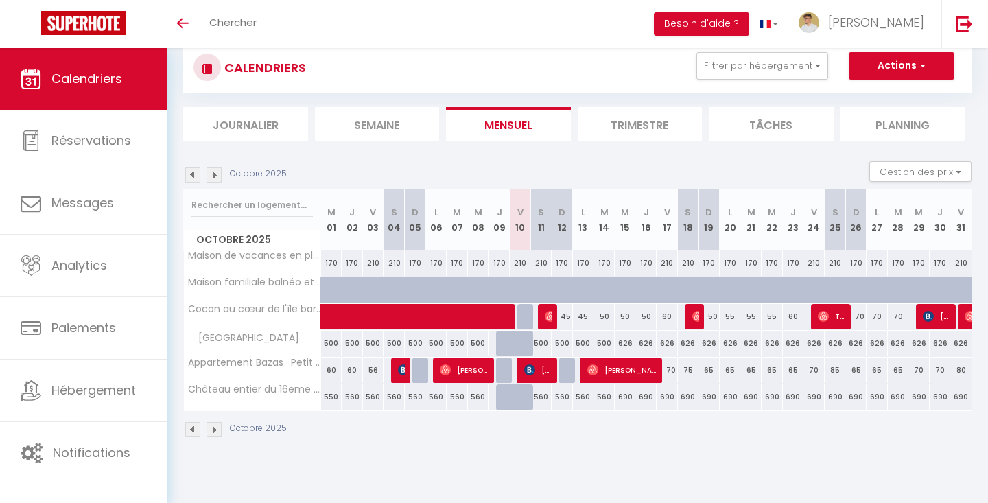
click at [553, 313] on span at bounding box center [478, 317] width 284 height 26
select select "51818"
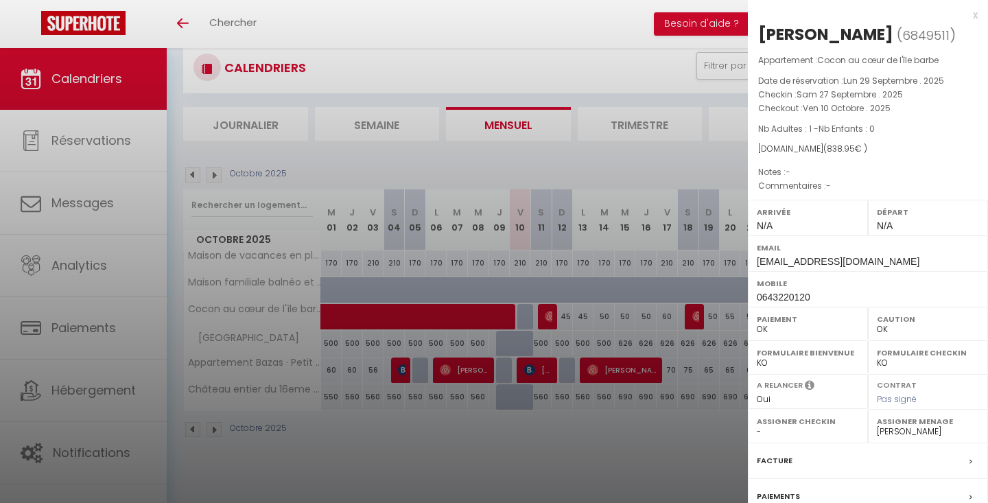
click at [976, 19] on div "x" at bounding box center [863, 15] width 230 height 16
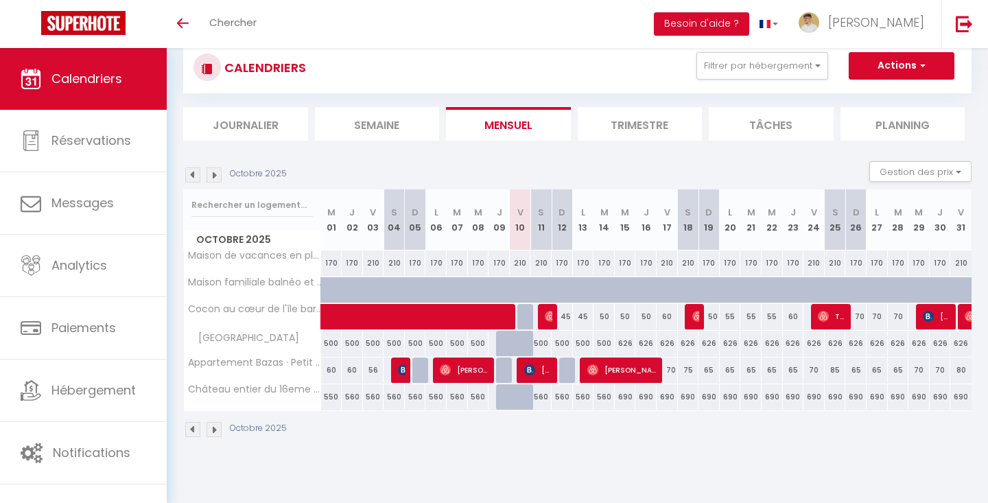
click at [571, 367] on div at bounding box center [569, 371] width 21 height 26
type input "56"
type input "Dim 12 Octobre 2025"
type input "Lun 13 Octobre 2025"
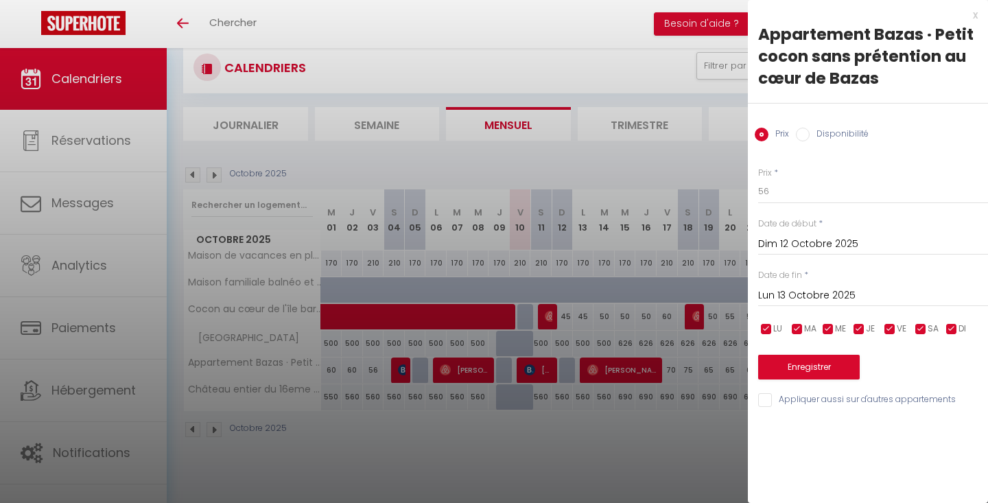
click at [965, 17] on div "x" at bounding box center [863, 15] width 230 height 16
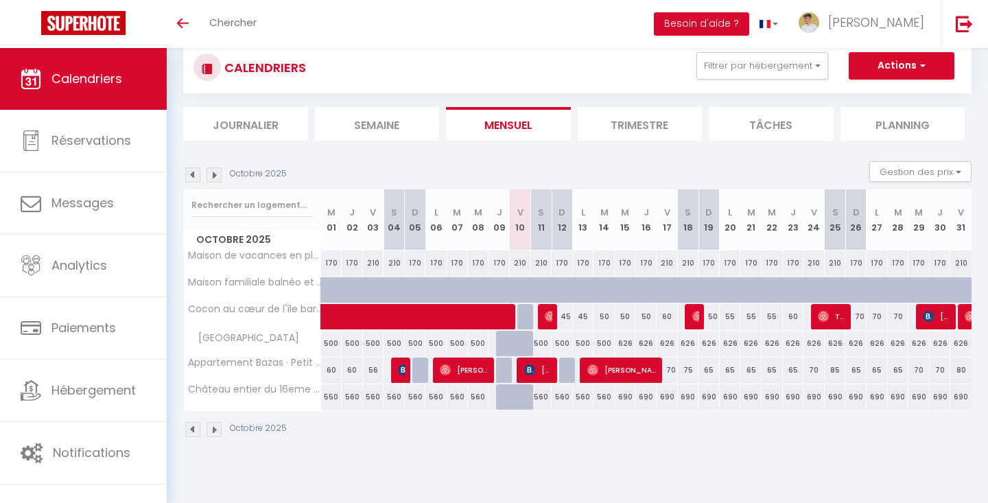
click at [549, 322] on span "[PERSON_NAME]" at bounding box center [548, 316] width 7 height 26
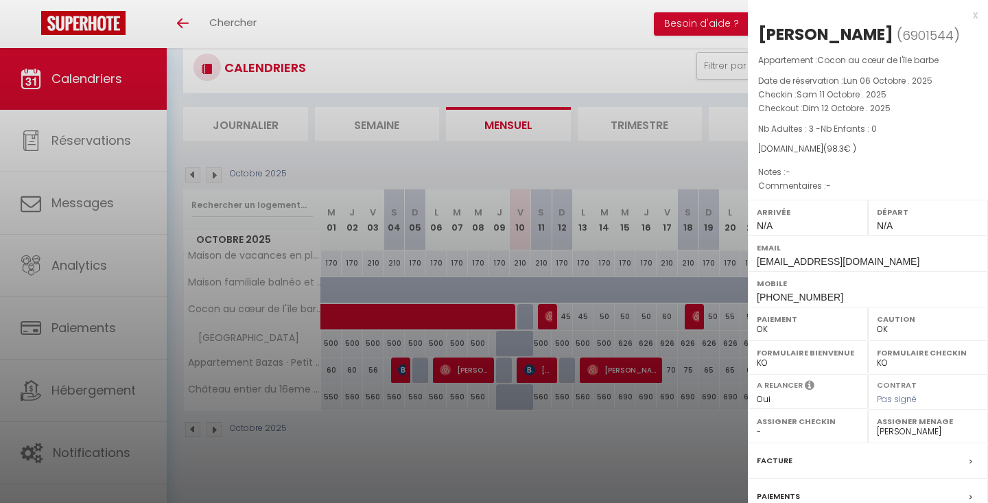
click at [974, 14] on div "x" at bounding box center [863, 15] width 230 height 16
